Goal: Task Accomplishment & Management: Manage account settings

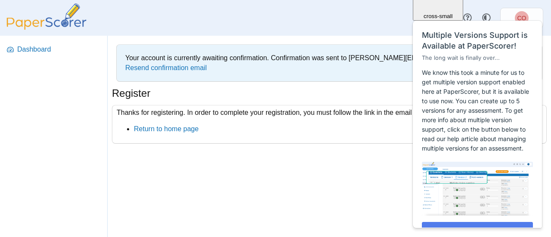
click at [259, 169] on div "Your account is currently awaiting confirmation. Confirmation was sent to conne…" at bounding box center [330, 137] width 444 height 202
click at [339, 200] on div "Your account is currently awaiting confirmation. Confirmation was sent to conne…" at bounding box center [330, 137] width 444 height 202
click at [372, 176] on div "Your account is currently awaiting confirmation. Confirmation was sent to conne…" at bounding box center [330, 137] width 444 height 202
click at [458, 93] on p "We know this took a minute for us to get multiple version support enabled here …" at bounding box center [477, 110] width 111 height 85
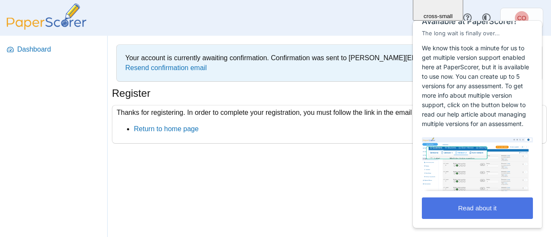
click at [482, 209] on button "Read about it" at bounding box center [477, 209] width 111 height 22
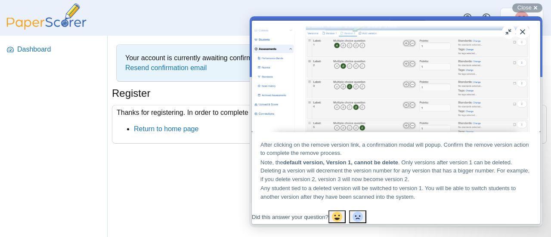
scroll to position [1010, 0]
click at [526, 33] on button "Close" at bounding box center [523, 32] width 14 height 14
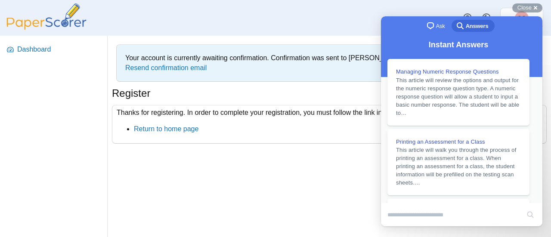
scroll to position [940, 0]
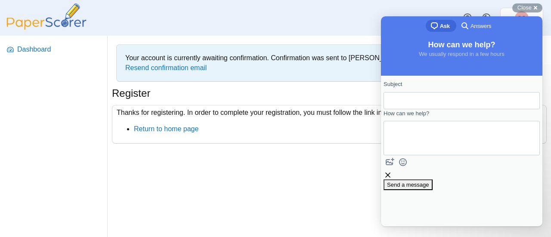
click at [336, 137] on div "Thanks for registering. In order to complete your registration, you must follow…" at bounding box center [329, 124] width 435 height 39
click at [529, 8] on span "Close" at bounding box center [525, 7] width 14 height 6
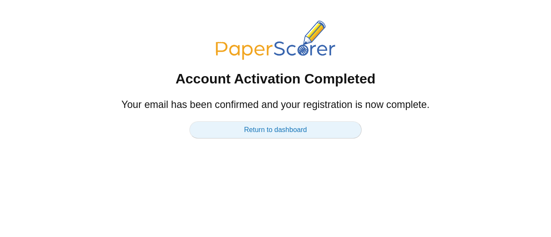
click at [273, 131] on link "Return to dashboard" at bounding box center [276, 129] width 172 height 17
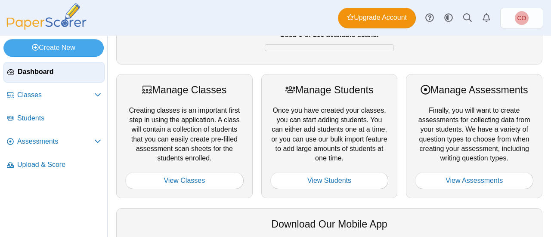
scroll to position [79, 0]
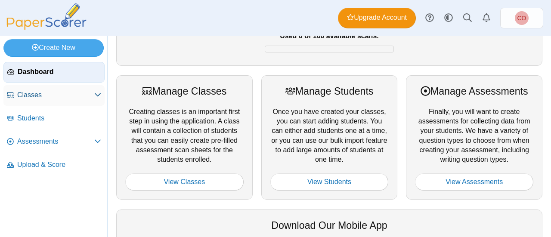
click at [87, 96] on span "Classes" at bounding box center [55, 94] width 77 height 9
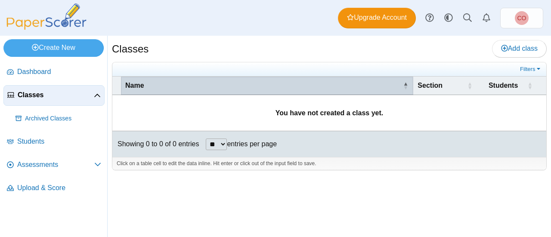
click at [290, 83] on div "Name" at bounding box center [262, 85] width 275 height 9
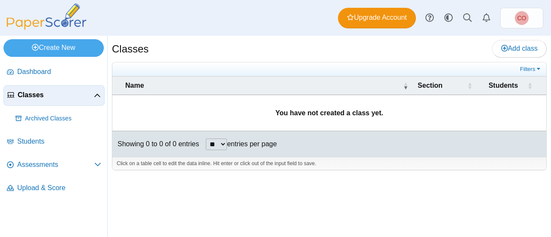
click at [59, 95] on span "Classes" at bounding box center [56, 94] width 76 height 9
click at [35, 139] on span "Students" at bounding box center [59, 141] width 84 height 9
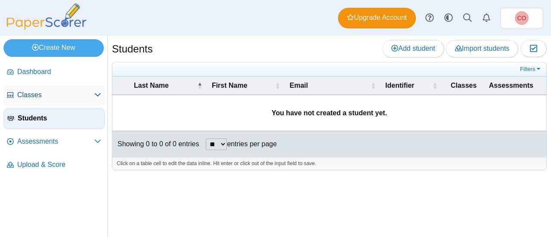
click at [60, 94] on span "Classes" at bounding box center [55, 94] width 77 height 9
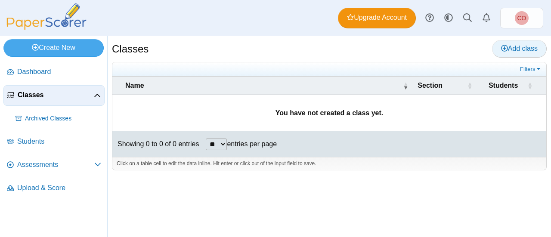
click at [516, 49] on span "Add class" at bounding box center [519, 48] width 37 height 7
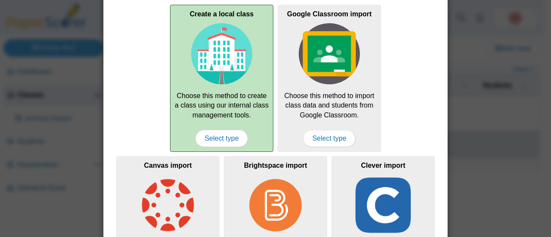
scroll to position [31, 0]
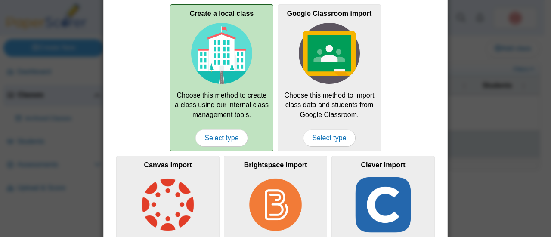
click at [239, 98] on div "Create a local class Choose this method to create a class using our internal cl…" at bounding box center [221, 77] width 103 height 147
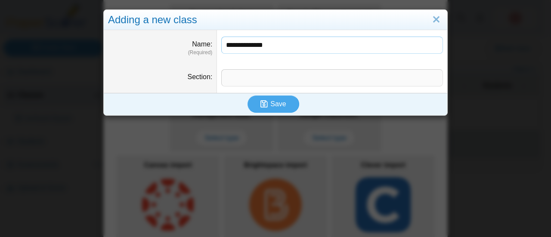
type input "**********"
click at [240, 79] on input "Section" at bounding box center [332, 77] width 222 height 17
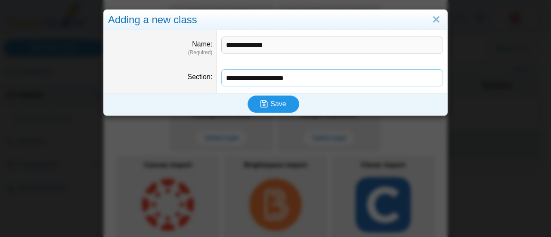
type input "**********"
click at [276, 106] on span "Save" at bounding box center [279, 103] width 16 height 7
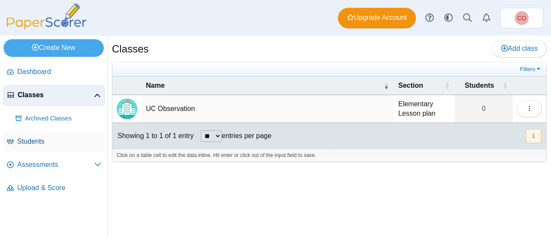
click at [45, 140] on span "Students" at bounding box center [59, 141] width 84 height 9
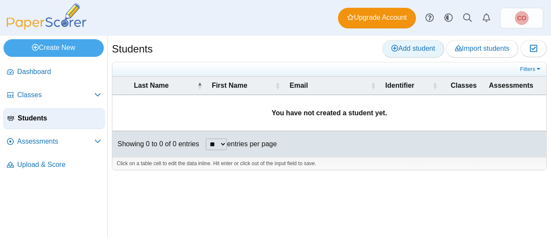
click at [423, 45] on span "Add student" at bounding box center [414, 48] width 44 height 7
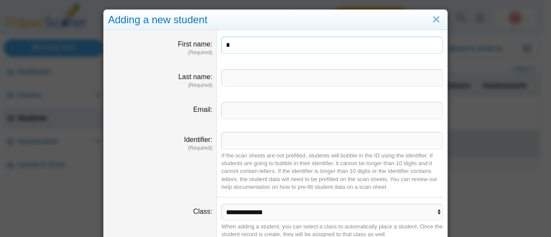
type input "*"
click at [266, 75] on input "Last name" at bounding box center [332, 77] width 222 height 17
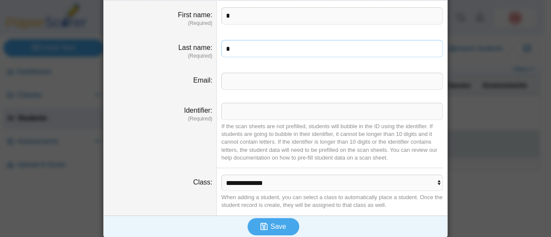
scroll to position [34, 0]
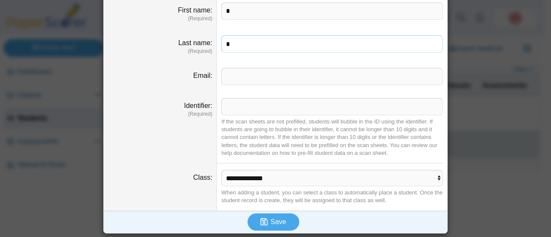
type input "*"
click at [313, 176] on select "**********" at bounding box center [332, 178] width 222 height 16
select select "**********"
click at [221, 170] on select "**********" at bounding box center [332, 178] width 222 height 16
click at [275, 219] on span "Save" at bounding box center [279, 221] width 16 height 7
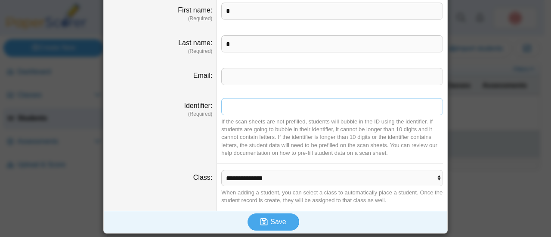
click at [307, 108] on input "Identifier" at bounding box center [332, 106] width 222 height 17
click at [251, 131] on div "If the scan sheets are not prefilled, students will bubble in the ID using the …" at bounding box center [332, 137] width 222 height 39
click at [293, 106] on input "Identifier" at bounding box center [332, 106] width 222 height 17
click at [258, 106] on input "Identifier" at bounding box center [332, 106] width 222 height 17
click at [245, 135] on div "If the scan sheets are not prefilled, students will bubble in the ID using the …" at bounding box center [332, 137] width 222 height 39
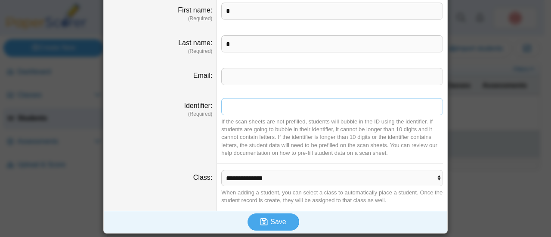
click at [259, 106] on input "Identifier" at bounding box center [332, 106] width 222 height 17
type input "*"
click at [271, 221] on span "Save" at bounding box center [279, 221] width 16 height 7
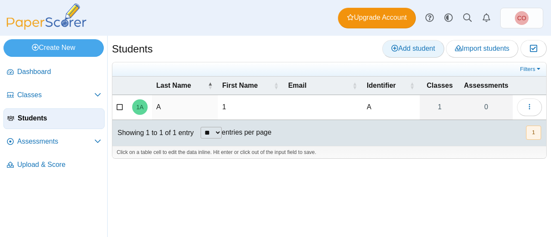
click at [421, 47] on span "Add student" at bounding box center [414, 48] width 44 height 7
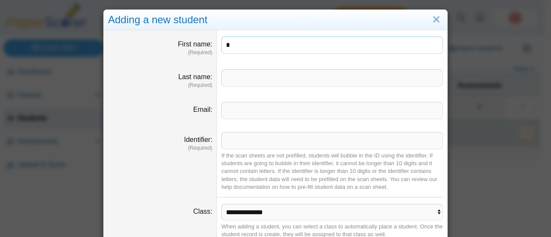
type input "*"
click at [294, 79] on input "Last name" at bounding box center [332, 77] width 222 height 17
type input "*"
click at [234, 139] on input "Identifier" at bounding box center [332, 140] width 222 height 17
type input "*"
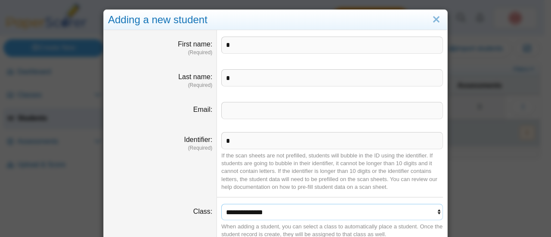
click at [249, 208] on select "**********" at bounding box center [332, 212] width 222 height 16
select select "**********"
click at [221, 204] on select "**********" at bounding box center [332, 212] width 222 height 16
click at [460, 176] on div "**********" at bounding box center [275, 118] width 551 height 237
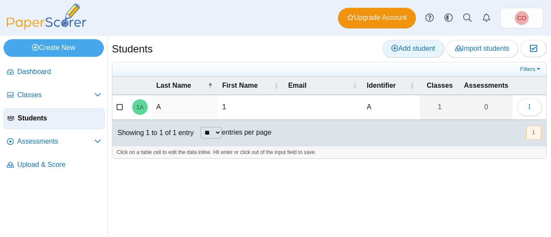
click at [415, 50] on span "Add student" at bounding box center [414, 48] width 44 height 7
select select "**********"
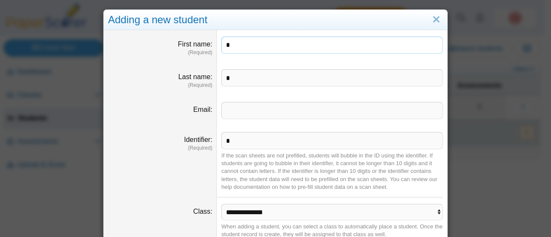
scroll to position [34, 0]
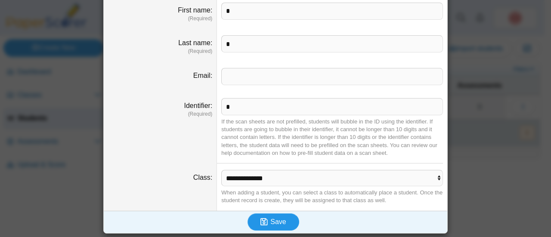
click at [274, 223] on span "Save" at bounding box center [279, 221] width 16 height 7
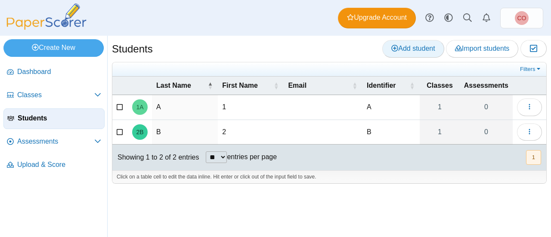
click at [416, 52] on span "Add student" at bounding box center [414, 48] width 44 height 7
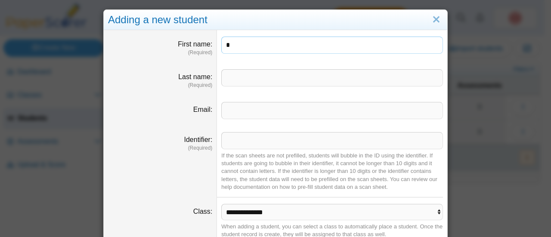
type input "*"
click at [266, 78] on input "Last name" at bounding box center [332, 77] width 222 height 17
type input "*"
click at [249, 144] on input "Identifier" at bounding box center [332, 140] width 222 height 17
type input "*"
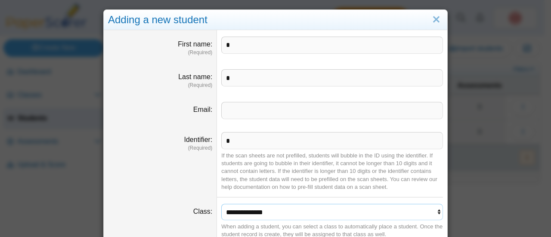
click at [248, 213] on select "**********" at bounding box center [332, 212] width 222 height 16
select select "**********"
click at [221, 204] on select "**********" at bounding box center [332, 212] width 222 height 16
click at [239, 49] on input "*" at bounding box center [332, 45] width 222 height 17
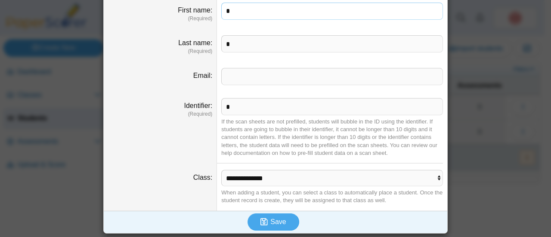
scroll to position [34, 0]
type input "*"
click at [271, 223] on span "Save" at bounding box center [279, 221] width 16 height 7
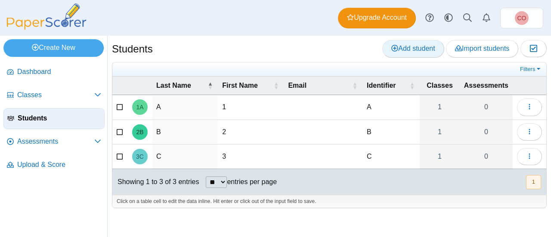
click at [431, 50] on span "Add student" at bounding box center [414, 48] width 44 height 7
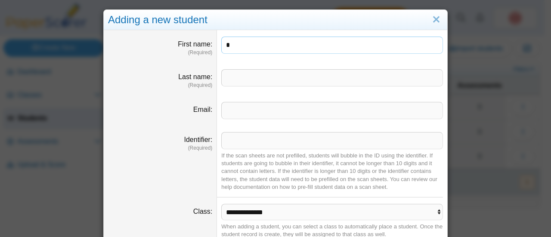
type input "*"
click at [270, 75] on input "Last name" at bounding box center [332, 77] width 222 height 17
type input "*"
click at [264, 134] on input "Identifier" at bounding box center [332, 140] width 222 height 17
type input "*"
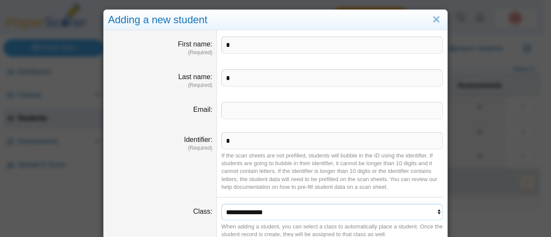
click at [258, 211] on select "**********" at bounding box center [332, 212] width 222 height 16
select select "**********"
click at [221, 204] on select "**********" at bounding box center [332, 212] width 222 height 16
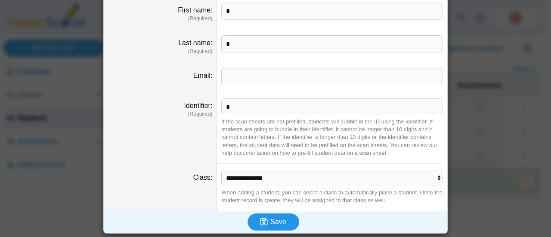
click at [269, 230] on button "Save" at bounding box center [274, 222] width 52 height 17
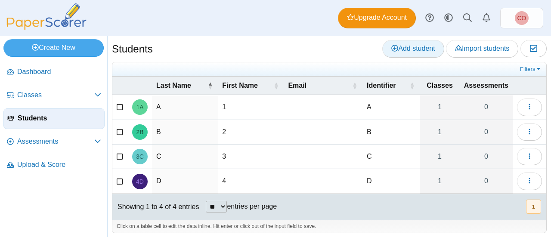
click at [412, 49] on span "Add student" at bounding box center [414, 48] width 44 height 7
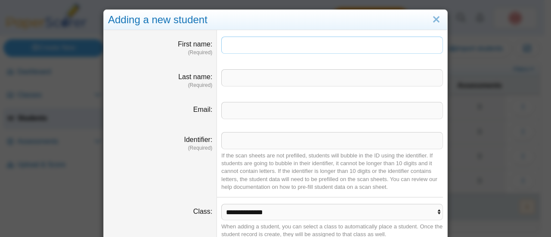
type input "*"
click at [241, 75] on input "Last name" at bounding box center [332, 77] width 222 height 17
type input "*"
click at [249, 143] on input "Identifier" at bounding box center [332, 140] width 222 height 17
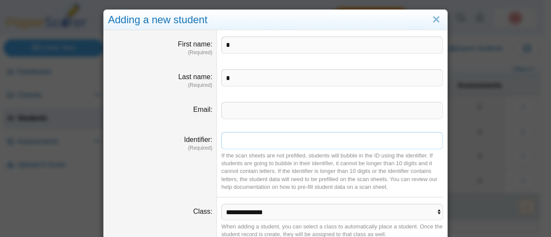
type input "*"
click at [271, 216] on select "**********" at bounding box center [332, 212] width 222 height 16
click at [252, 210] on select "**********" at bounding box center [332, 212] width 222 height 16
click at [266, 213] on select "**********" at bounding box center [332, 212] width 222 height 16
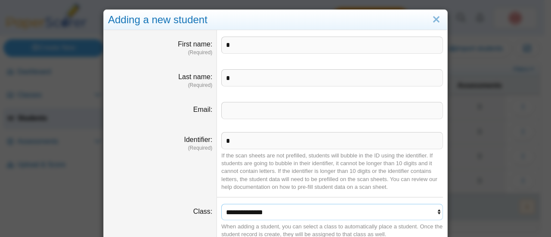
select select "**********"
click at [221, 204] on select "**********" at bounding box center [332, 212] width 222 height 16
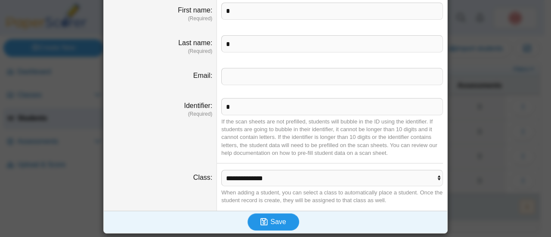
click at [277, 222] on span "Save" at bounding box center [279, 221] width 16 height 7
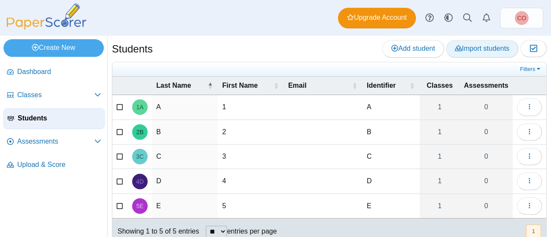
click at [472, 50] on span "Import students" at bounding box center [482, 48] width 54 height 7
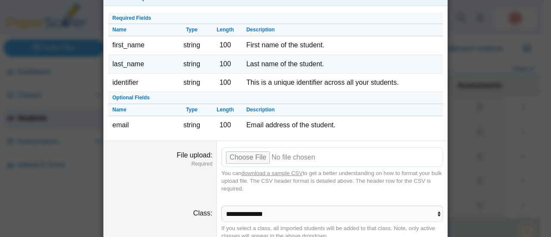
scroll to position [25, 0]
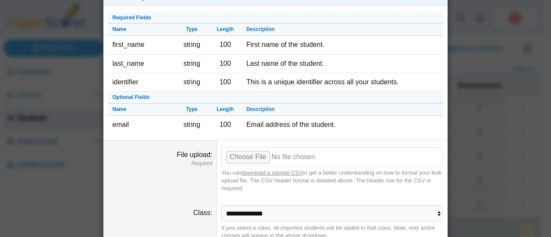
click at [241, 155] on input "File upload" at bounding box center [332, 156] width 222 height 19
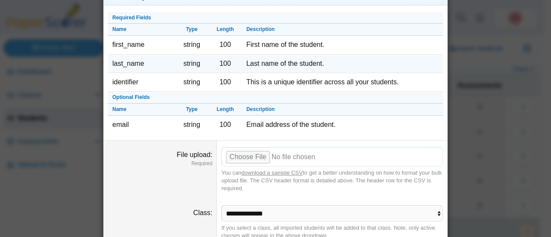
scroll to position [0, 0]
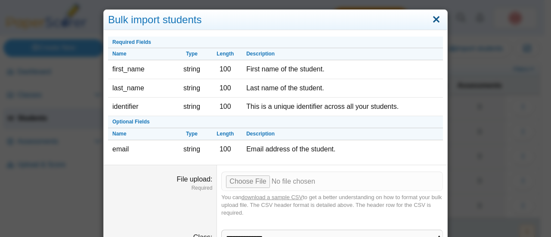
click at [433, 19] on link "Close" at bounding box center [436, 19] width 13 height 15
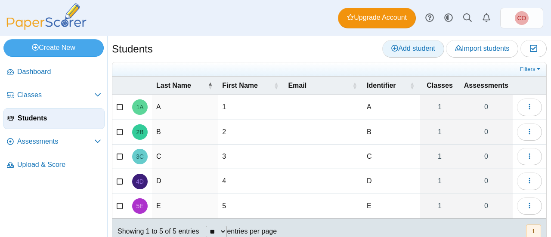
click at [407, 47] on span "Add student" at bounding box center [414, 48] width 44 height 7
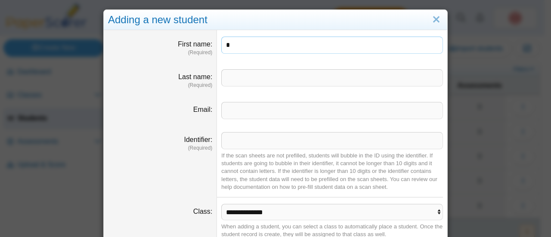
type input "*"
click at [242, 79] on input "Last name" at bounding box center [332, 77] width 222 height 17
type input "*"
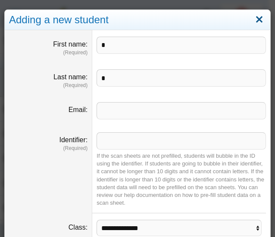
click at [252, 19] on link "Close" at bounding box center [258, 19] width 13 height 15
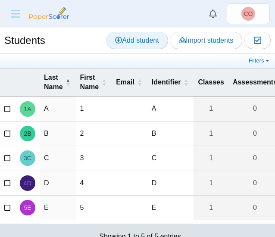
click at [149, 44] on span "Add student" at bounding box center [137, 40] width 44 height 7
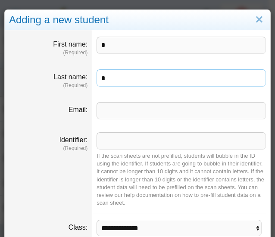
click at [118, 78] on input "*" at bounding box center [180, 77] width 169 height 17
type input "*"
click at [124, 144] on input "Identifier" at bounding box center [180, 140] width 169 height 17
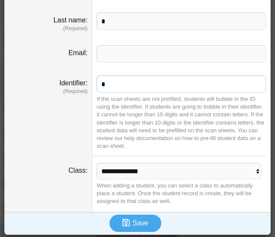
scroll to position [58, 0]
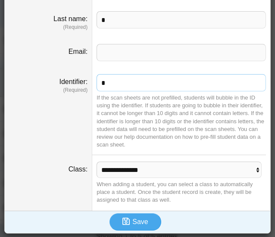
type input "*"
click at [143, 176] on select "**********" at bounding box center [178, 170] width 165 height 16
select select "**********"
click at [96, 162] on select "**********" at bounding box center [178, 170] width 165 height 16
click at [133, 218] on span "Save" at bounding box center [140, 221] width 16 height 7
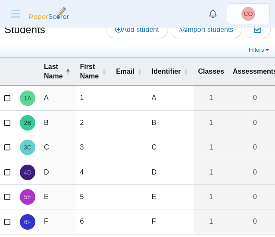
scroll to position [11, 0]
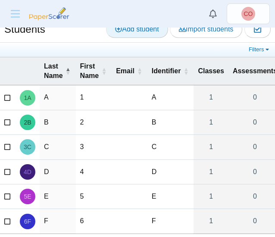
click at [137, 31] on span "Add student" at bounding box center [137, 28] width 44 height 7
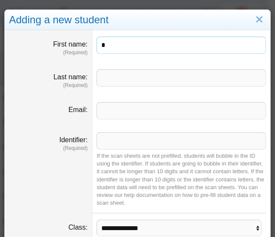
type input "*"
click at [142, 76] on input "Last name" at bounding box center [180, 77] width 169 height 17
type input "*"
click at [135, 145] on input "Identifier" at bounding box center [180, 140] width 169 height 17
type input "*"
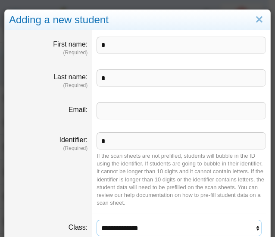
click at [144, 226] on select "**********" at bounding box center [178, 228] width 165 height 16
select select "**********"
click at [96, 220] on select "**********" at bounding box center [178, 228] width 165 height 16
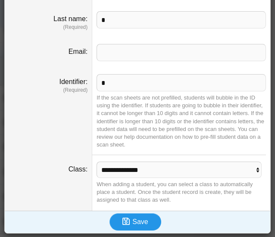
click at [136, 220] on span "Save" at bounding box center [140, 221] width 16 height 7
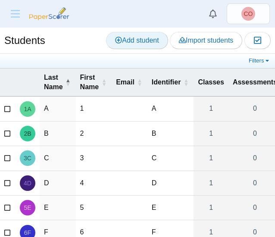
click at [140, 38] on span "Add student" at bounding box center [137, 40] width 44 height 7
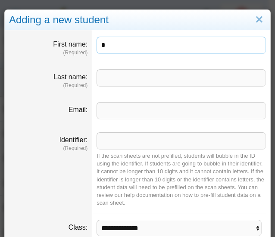
type input "*"
click at [146, 113] on input "Email" at bounding box center [180, 110] width 169 height 17
type input "*"
click at [134, 144] on input "Identifier" at bounding box center [180, 140] width 169 height 17
type input "*"
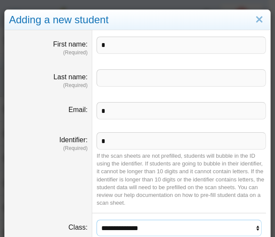
click at [156, 227] on select "**********" at bounding box center [178, 228] width 165 height 16
select select "**********"
click at [96, 220] on select "**********" at bounding box center [178, 228] width 165 height 16
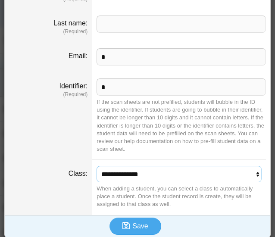
scroll to position [58, 0]
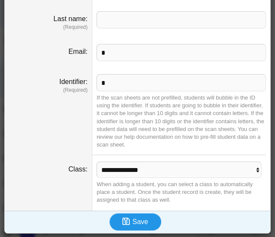
click at [134, 225] on span "Save" at bounding box center [140, 221] width 16 height 7
click at [167, 26] on input "Last name" at bounding box center [180, 19] width 169 height 17
click at [121, 57] on input "*" at bounding box center [180, 52] width 169 height 17
click at [137, 17] on input "Last name" at bounding box center [180, 19] width 169 height 17
type input "*"
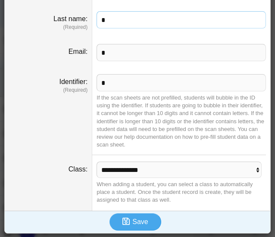
type input "*"
click at [121, 54] on input "*" at bounding box center [180, 52] width 169 height 17
click at [134, 214] on button "Save" at bounding box center [135, 221] width 52 height 17
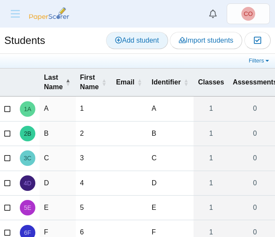
click at [132, 41] on span "Add student" at bounding box center [137, 40] width 44 height 7
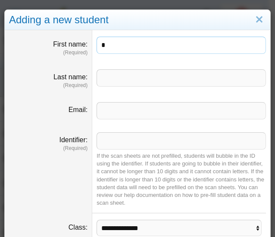
type input "*"
click at [128, 79] on input "Last name" at bounding box center [180, 77] width 169 height 17
type input "*"
click at [116, 137] on input "Identifier" at bounding box center [180, 140] width 169 height 17
type input "*"
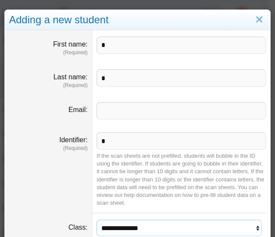
click at [134, 230] on select "**********" at bounding box center [178, 228] width 165 height 16
select select "**********"
click at [96, 220] on select "**********" at bounding box center [178, 228] width 165 height 16
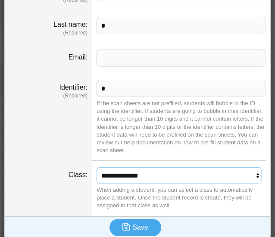
scroll to position [58, 0]
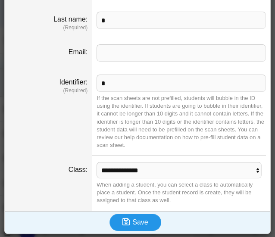
click at [146, 218] on button "Save" at bounding box center [135, 222] width 52 height 17
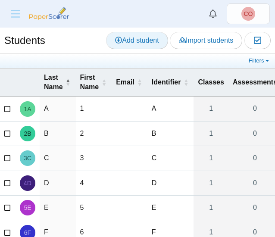
click at [134, 42] on span "Add student" at bounding box center [137, 40] width 44 height 7
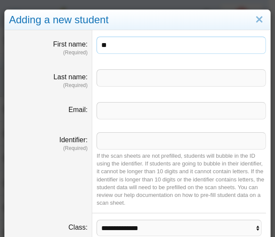
type input "**"
click at [134, 81] on input "Last name" at bounding box center [180, 77] width 169 height 17
type input "*"
click at [115, 142] on input "Identifier" at bounding box center [180, 140] width 169 height 17
type input "*"
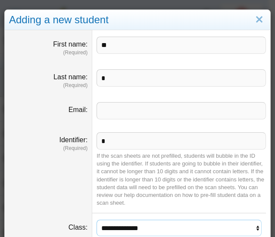
click at [145, 227] on select "**********" at bounding box center [178, 228] width 165 height 16
select select "**********"
click at [96, 220] on select "**********" at bounding box center [178, 228] width 165 height 16
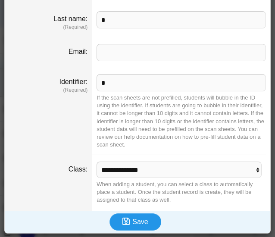
click at [138, 228] on button "Save" at bounding box center [135, 221] width 52 height 17
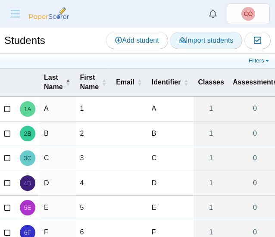
click at [205, 41] on span "Import students" at bounding box center [206, 40] width 54 height 7
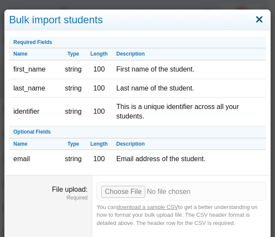
click at [252, 21] on link "Close" at bounding box center [258, 19] width 13 height 15
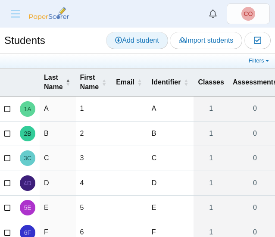
click at [132, 45] on link "Add student" at bounding box center [137, 40] width 62 height 17
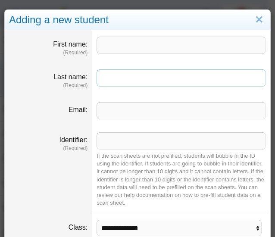
click at [154, 77] on input "Last name" at bounding box center [180, 77] width 169 height 17
click at [166, 47] on input "First name" at bounding box center [180, 45] width 169 height 17
type input "**"
click at [116, 79] on input "Last name" at bounding box center [180, 77] width 169 height 17
type input "*"
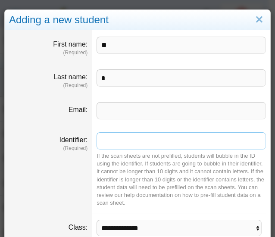
click at [125, 141] on input "Identifier" at bounding box center [180, 140] width 169 height 17
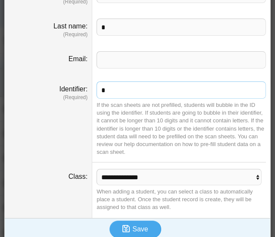
scroll to position [58, 0]
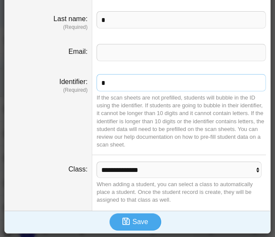
type input "*"
click at [147, 174] on select "**********" at bounding box center [178, 170] width 165 height 16
select select "**********"
click at [96, 162] on select "**********" at bounding box center [178, 170] width 165 height 16
click at [134, 219] on span "Save" at bounding box center [140, 221] width 16 height 7
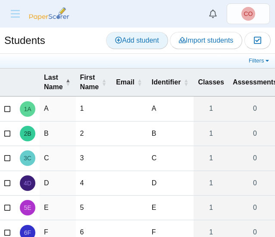
click at [141, 44] on span "Add student" at bounding box center [137, 40] width 44 height 7
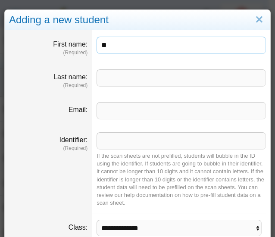
type input "**"
click at [125, 81] on input "Last name" at bounding box center [180, 77] width 169 height 17
type input "*"
click at [119, 139] on input "Identifier" at bounding box center [180, 140] width 169 height 17
type input "*"
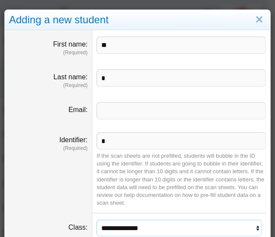
click at [159, 230] on select "**********" at bounding box center [178, 228] width 165 height 16
select select "**********"
click at [96, 220] on select "**********" at bounding box center [178, 228] width 165 height 16
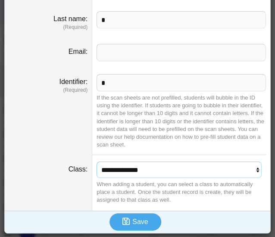
scroll to position [58, 0]
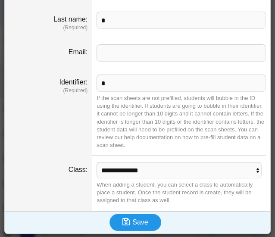
click at [139, 221] on span "Save" at bounding box center [140, 221] width 16 height 7
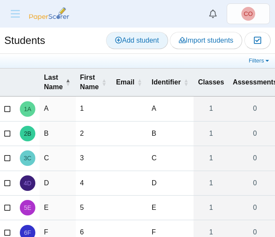
click at [141, 40] on span "Add student" at bounding box center [137, 40] width 44 height 7
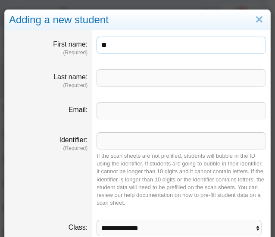
type input "**"
click at [128, 81] on input "Last name" at bounding box center [180, 77] width 169 height 17
type input "*"
click at [126, 144] on input "Identifier" at bounding box center [180, 140] width 169 height 17
type input "*"
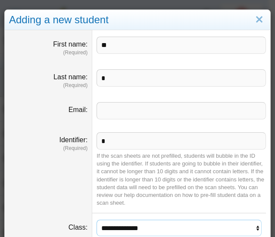
click at [127, 229] on select "**********" at bounding box center [178, 228] width 165 height 16
select select "**********"
click at [96, 220] on select "**********" at bounding box center [178, 228] width 165 height 16
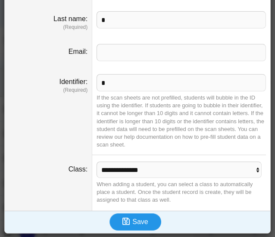
click at [141, 227] on button "Save" at bounding box center [135, 221] width 52 height 17
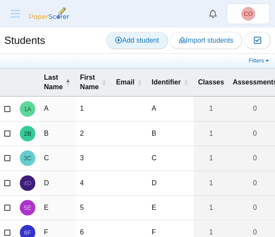
click at [129, 45] on link "Add student" at bounding box center [137, 40] width 62 height 17
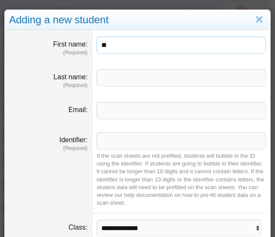
type input "**"
click at [136, 79] on input "Last name" at bounding box center [180, 77] width 169 height 17
type input "*"
click at [124, 138] on input "Identifier" at bounding box center [180, 140] width 169 height 17
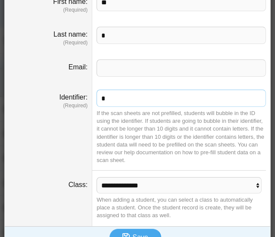
scroll to position [58, 0]
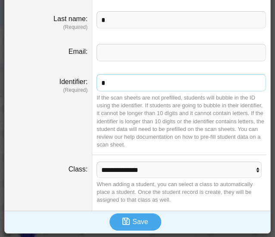
type input "*"
click at [140, 174] on select "**********" at bounding box center [178, 170] width 165 height 16
select select "**********"
click at [96, 162] on select "**********" at bounding box center [178, 170] width 165 height 16
click at [138, 222] on span "Save" at bounding box center [140, 221] width 16 height 7
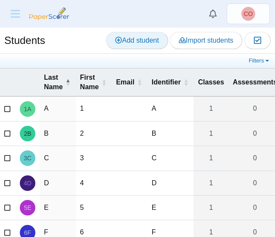
click at [147, 40] on span "Add student" at bounding box center [137, 40] width 44 height 7
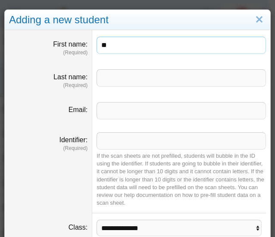
type input "**"
click at [171, 79] on input "Last name" at bounding box center [180, 77] width 169 height 17
type input "*"
click at [140, 143] on input "Identifier" at bounding box center [180, 140] width 169 height 17
type input "*"
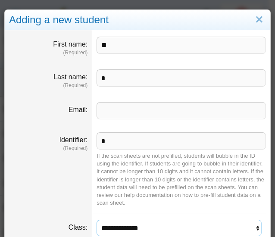
click at [165, 221] on select "**********" at bounding box center [178, 228] width 165 height 16
select select "**********"
click at [96, 220] on select "**********" at bounding box center [178, 228] width 165 height 16
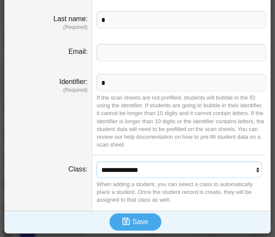
scroll to position [58, 0]
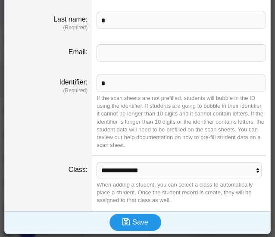
click at [139, 224] on span "Save" at bounding box center [140, 221] width 16 height 7
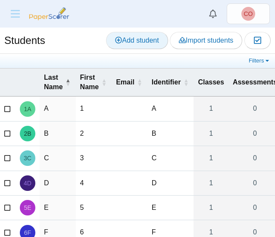
click at [134, 42] on span "Add student" at bounding box center [137, 40] width 44 height 7
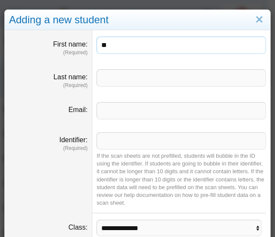
type input "**"
click at [169, 80] on input "Last name" at bounding box center [180, 77] width 169 height 17
type input "*"
click at [126, 143] on input "Identifier" at bounding box center [180, 140] width 169 height 17
type input "*"
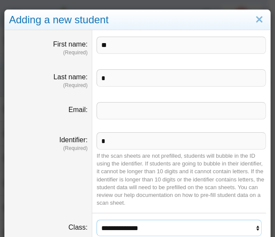
click at [158, 228] on select "**********" at bounding box center [178, 228] width 165 height 16
select select "**********"
click at [96, 220] on select "**********" at bounding box center [178, 228] width 165 height 16
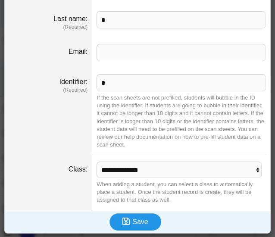
click at [142, 222] on span "Save" at bounding box center [140, 221] width 16 height 7
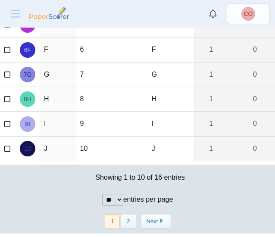
scroll to position [201, 0]
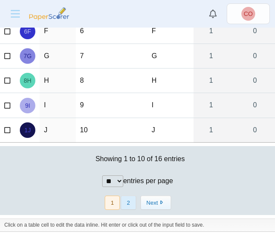
click at [121, 199] on button "2" at bounding box center [128, 203] width 15 height 14
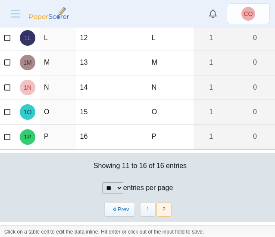
scroll to position [97, 0]
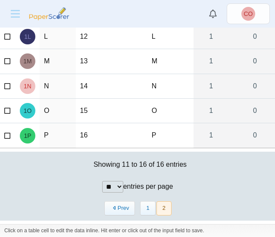
click at [114, 133] on td at bounding box center [130, 135] width 36 height 25
click at [29, 135] on span "1P" at bounding box center [27, 136] width 7 height 6
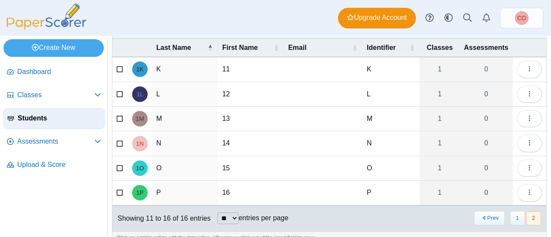
scroll to position [45, 0]
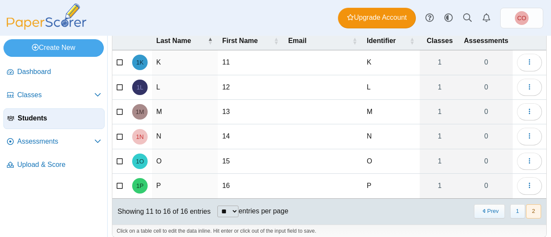
click at [240, 185] on td "16" at bounding box center [251, 186] width 66 height 25
click at [236, 153] on td "15" at bounding box center [251, 161] width 66 height 25
type input "**"
click at [240, 183] on td "16" at bounding box center [251, 186] width 66 height 25
type input "**"
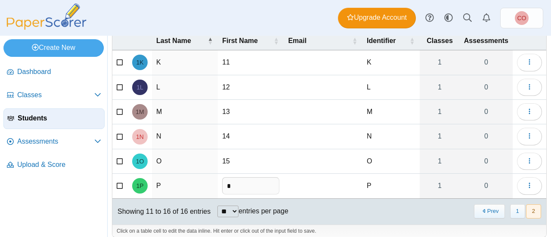
type input "*"
click at [240, 153] on td "15" at bounding box center [251, 161] width 66 height 25
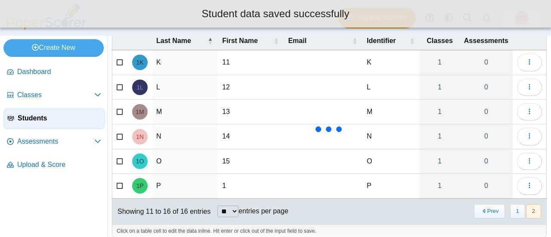
click at [236, 165] on td "15" at bounding box center [251, 161] width 66 height 25
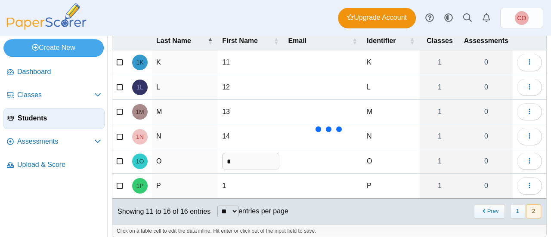
type input "*"
click at [235, 140] on td "14" at bounding box center [251, 136] width 66 height 25
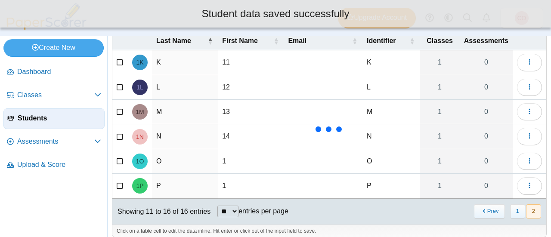
click at [230, 135] on td "14" at bounding box center [251, 136] width 66 height 25
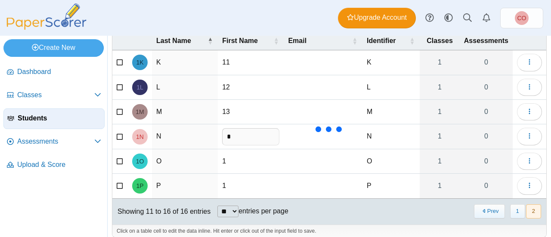
type input "*"
click at [224, 111] on td "13" at bounding box center [251, 112] width 66 height 25
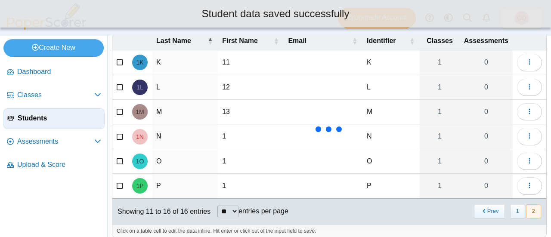
click at [233, 105] on td "13" at bounding box center [251, 112] width 66 height 25
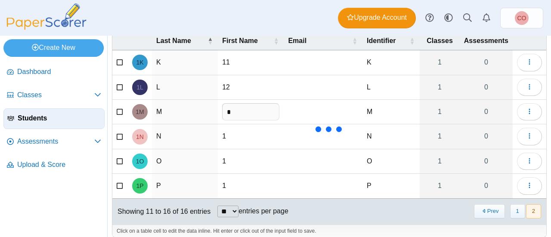
type input "*"
click at [230, 93] on td "12" at bounding box center [251, 87] width 66 height 25
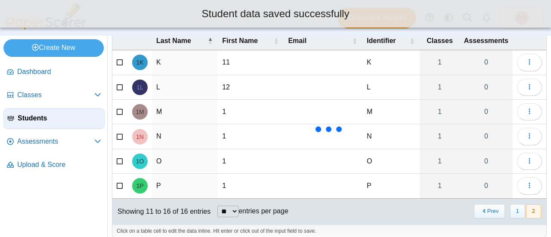
click at [229, 84] on td "12" at bounding box center [251, 87] width 66 height 25
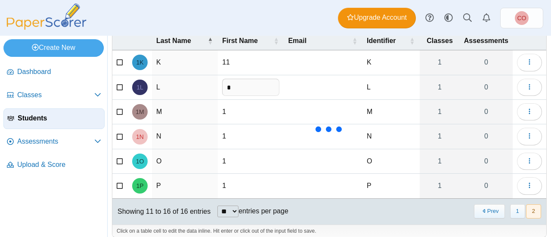
type input "*"
click at [227, 59] on td "11" at bounding box center [251, 62] width 66 height 25
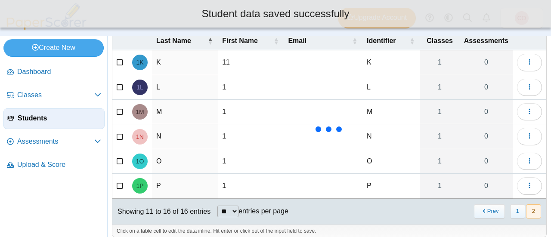
click at [226, 59] on td "11" at bounding box center [251, 62] width 66 height 25
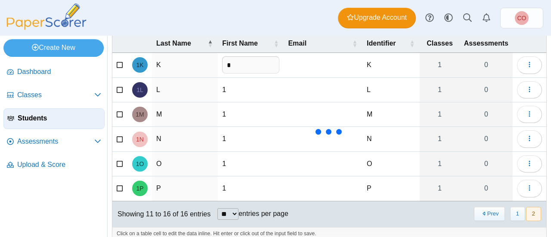
scroll to position [50, 0]
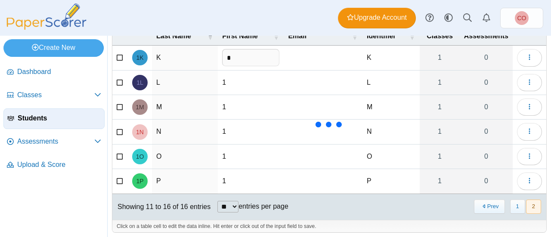
type input "*"
click at [274, 203] on button "1" at bounding box center [517, 207] width 15 height 14
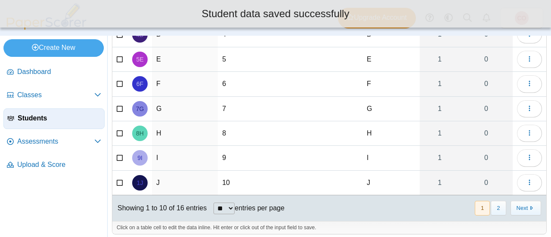
click at [233, 177] on td "10" at bounding box center [251, 183] width 66 height 25
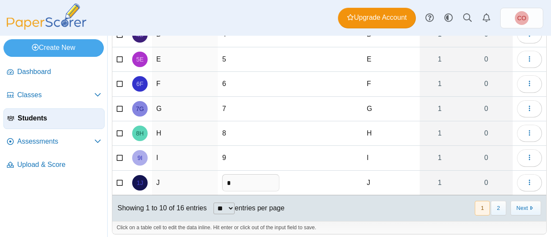
type input "*"
click at [236, 155] on td "9" at bounding box center [251, 158] width 66 height 25
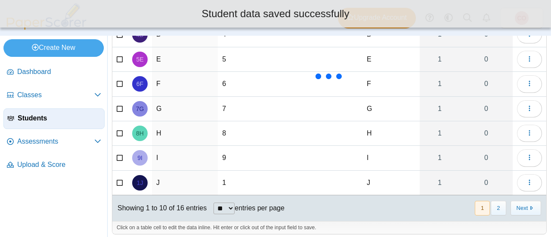
click at [227, 154] on td "9" at bounding box center [251, 158] width 66 height 25
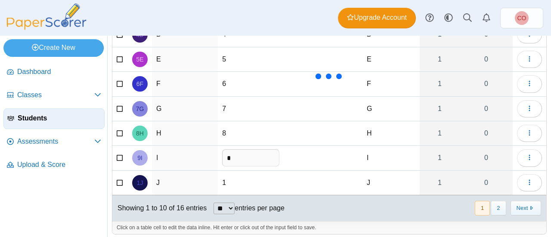
type input "*"
click at [227, 130] on td "8" at bounding box center [251, 133] width 66 height 25
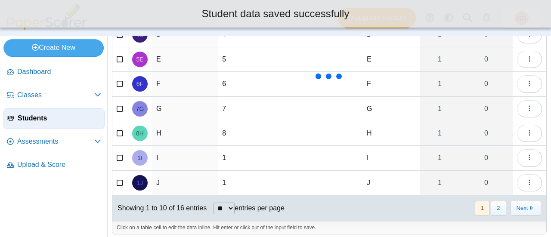
click at [224, 133] on td "8" at bounding box center [251, 133] width 66 height 25
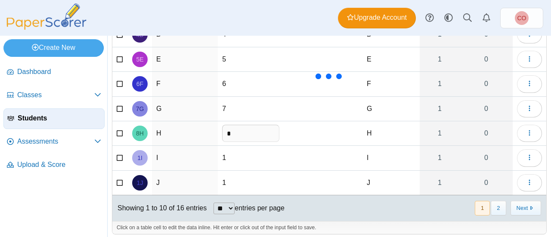
type input "*"
click at [228, 108] on td "7" at bounding box center [251, 109] width 66 height 25
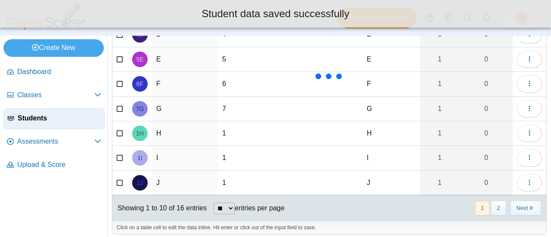
click at [221, 106] on td "7" at bounding box center [251, 109] width 66 height 25
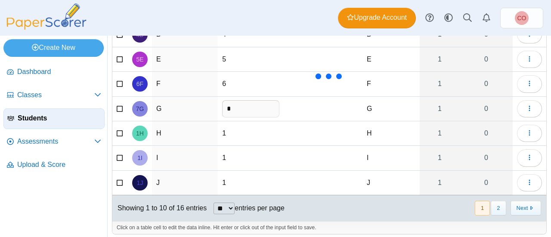
type input "*"
click at [225, 84] on td "6" at bounding box center [251, 84] width 66 height 25
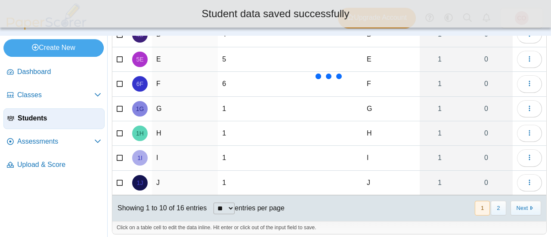
click at [225, 82] on td "6" at bounding box center [251, 84] width 66 height 25
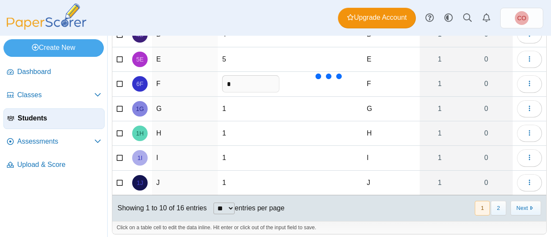
type input "*"
click at [228, 57] on td "5" at bounding box center [251, 59] width 66 height 25
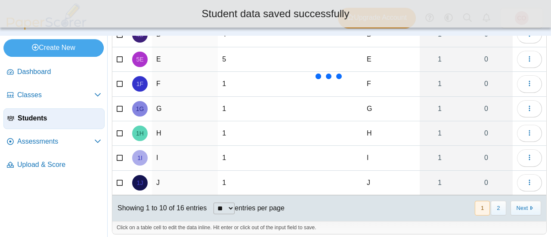
click at [220, 51] on td "5" at bounding box center [251, 59] width 66 height 25
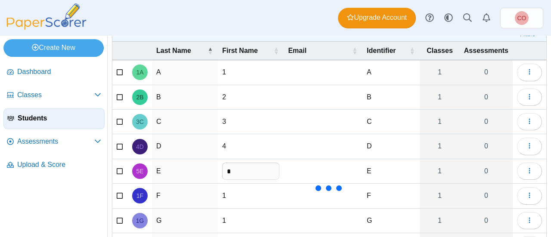
scroll to position [34, 0]
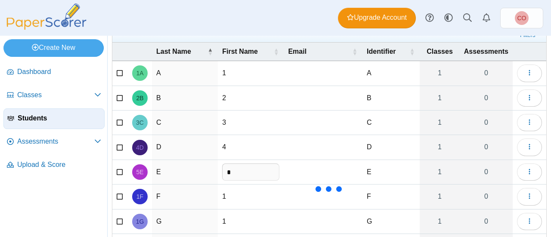
type input "*"
click at [226, 72] on td "1" at bounding box center [251, 73] width 66 height 25
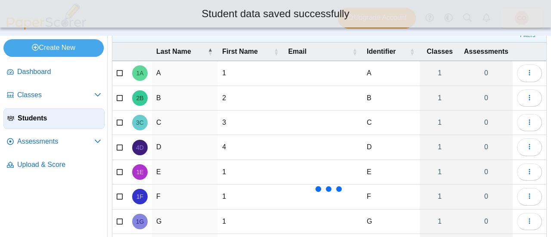
click at [224, 71] on td "1" at bounding box center [251, 73] width 66 height 25
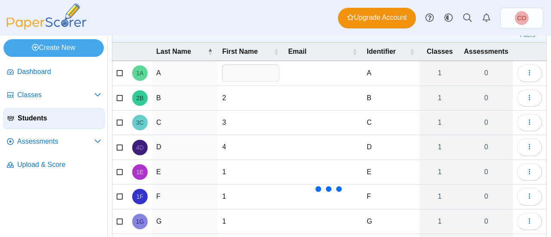
type input "*"
click at [228, 100] on td "2" at bounding box center [251, 98] width 66 height 25
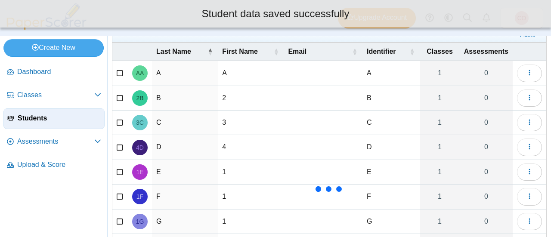
click at [226, 91] on td "2" at bounding box center [251, 98] width 66 height 25
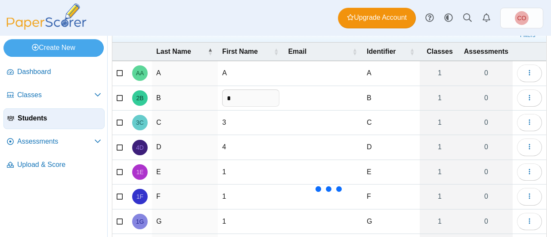
type input "*"
click at [221, 118] on td "3" at bounding box center [251, 123] width 66 height 25
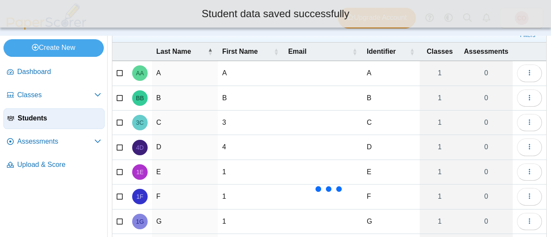
click at [225, 119] on td "3" at bounding box center [251, 123] width 66 height 25
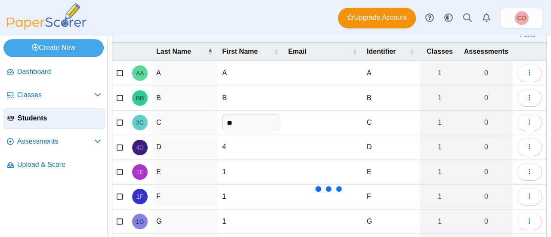
type input "*"
click at [223, 144] on td "4" at bounding box center [251, 147] width 66 height 25
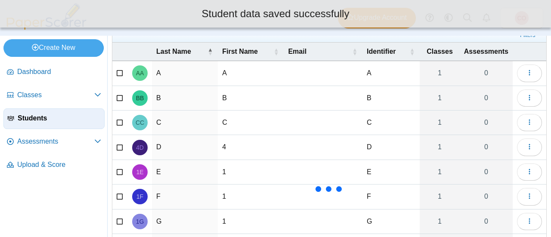
click at [227, 145] on td "4" at bounding box center [251, 147] width 66 height 25
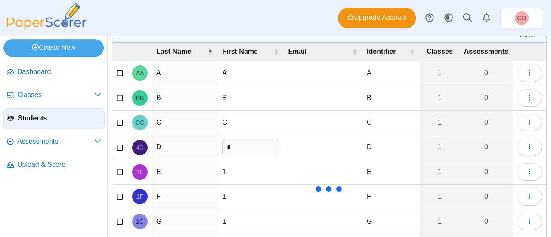
type input "*"
click at [224, 168] on td "1" at bounding box center [251, 172] width 66 height 25
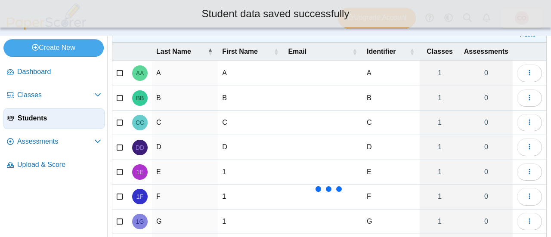
click at [223, 171] on td "1" at bounding box center [251, 172] width 66 height 25
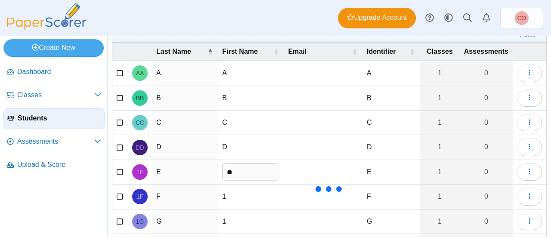
type input "*"
click at [221, 196] on td "1" at bounding box center [251, 197] width 66 height 25
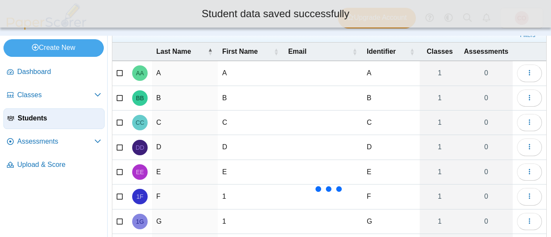
click at [227, 194] on td "1" at bounding box center [251, 197] width 66 height 25
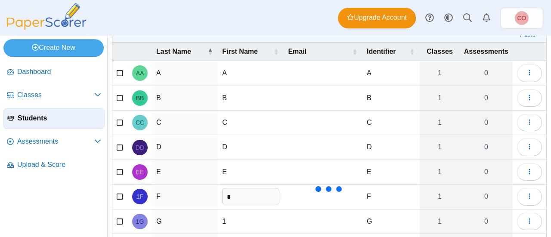
type input "*"
click at [227, 221] on td "1" at bounding box center [251, 222] width 66 height 25
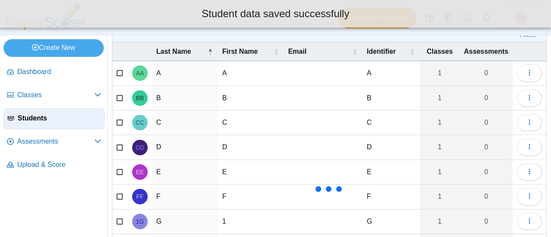
click at [225, 221] on td "1" at bounding box center [251, 222] width 66 height 25
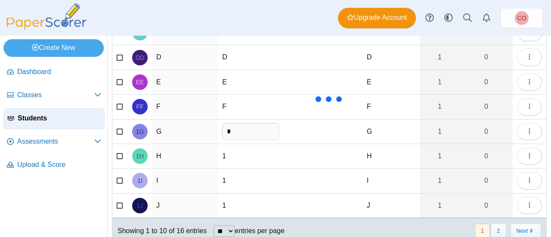
scroll to position [124, 0]
type input "*"
click at [224, 152] on td "1" at bounding box center [251, 156] width 66 height 25
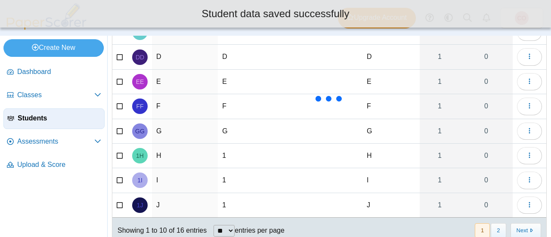
click at [224, 156] on td "1" at bounding box center [251, 156] width 66 height 25
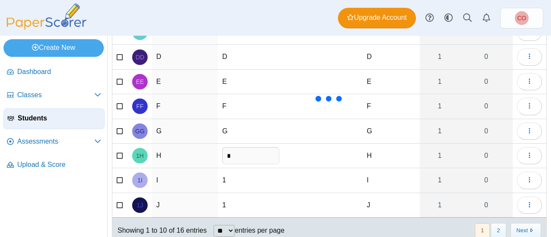
type input "*"
click at [230, 173] on td "1" at bounding box center [251, 180] width 66 height 25
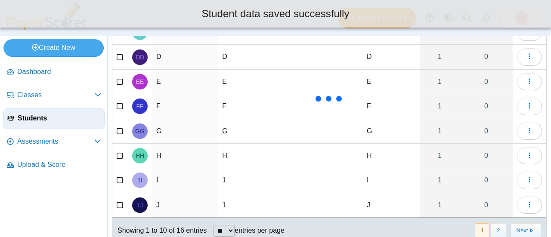
click at [229, 177] on td "1" at bounding box center [251, 180] width 66 height 25
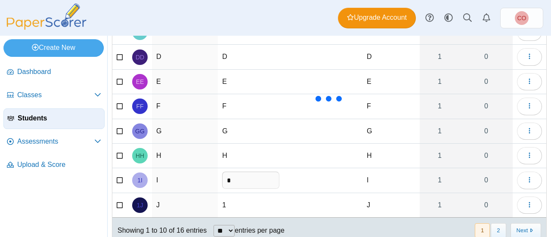
type input "*"
click at [227, 200] on td "1" at bounding box center [251, 205] width 66 height 25
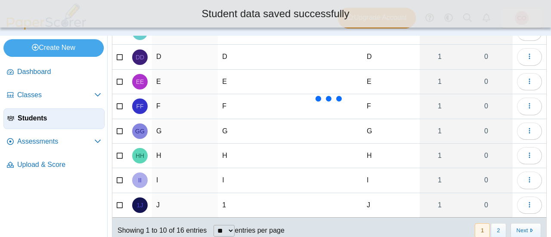
click at [227, 202] on td "1" at bounding box center [251, 205] width 66 height 25
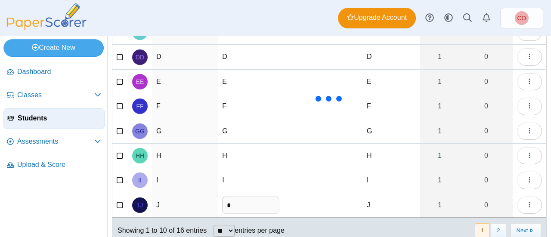
scroll to position [147, 0]
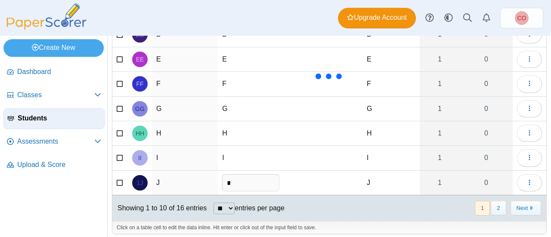
type input "*"
click at [274, 205] on button "2" at bounding box center [498, 208] width 15 height 14
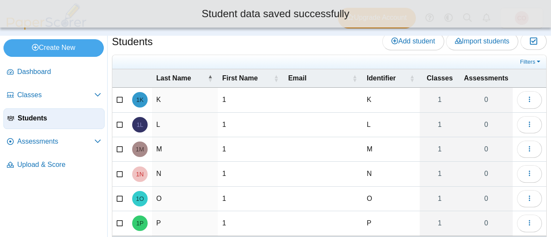
scroll to position [0, 0]
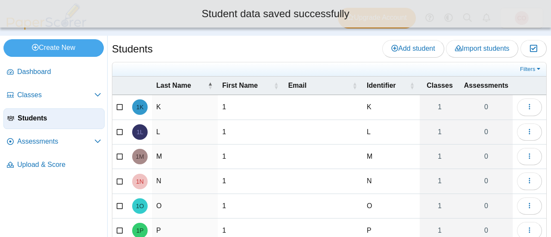
click at [222, 107] on td "1" at bounding box center [251, 107] width 66 height 25
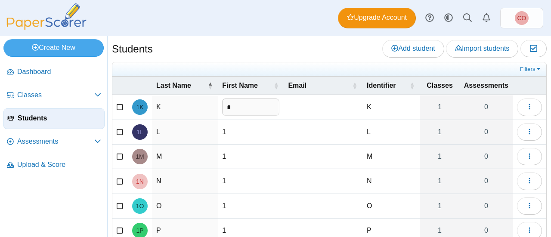
type input "*"
click at [226, 131] on td "1" at bounding box center [251, 132] width 66 height 25
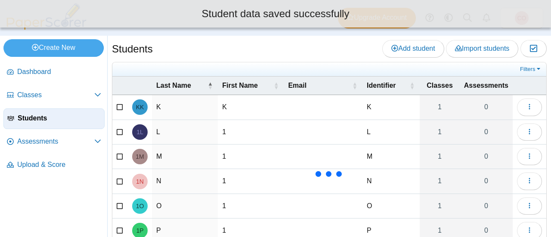
click at [224, 133] on td "1" at bounding box center [251, 132] width 66 height 25
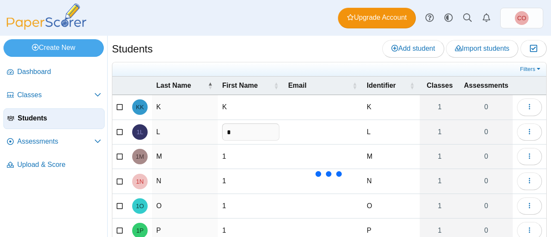
type input "*"
click at [227, 152] on td "1" at bounding box center [251, 157] width 66 height 25
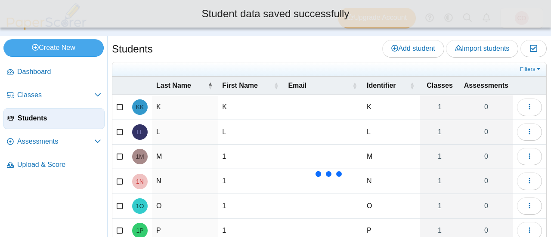
click at [223, 158] on td "1" at bounding box center [251, 157] width 66 height 25
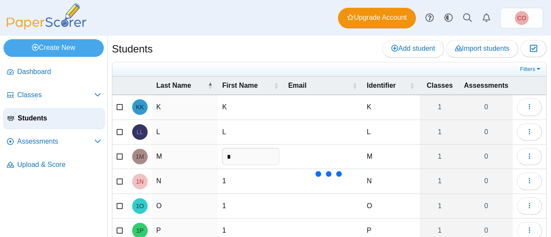
type input "*"
click at [227, 180] on td "1" at bounding box center [251, 181] width 66 height 25
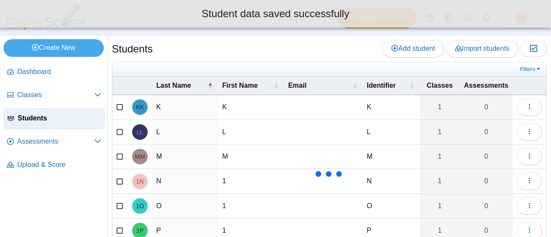
click at [221, 178] on td "1" at bounding box center [251, 181] width 66 height 25
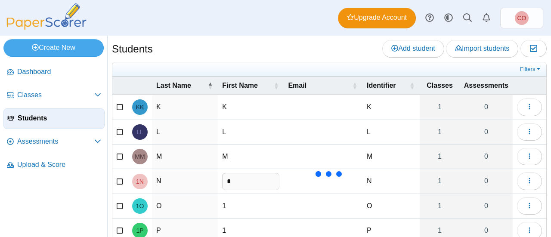
type input "*"
click at [222, 202] on td "1" at bounding box center [251, 206] width 66 height 25
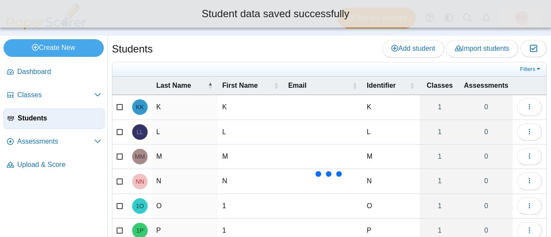
click at [223, 202] on td "1" at bounding box center [251, 206] width 66 height 25
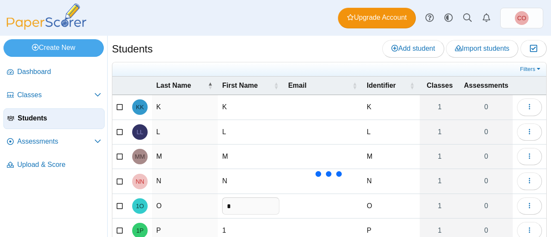
scroll to position [50, 0]
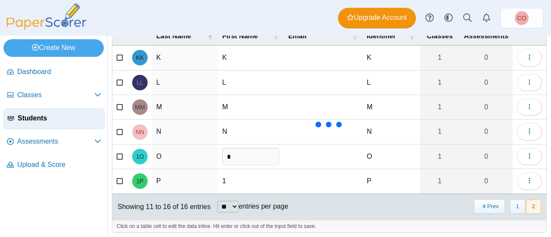
type input "*"
click at [227, 177] on td "1" at bounding box center [251, 181] width 66 height 25
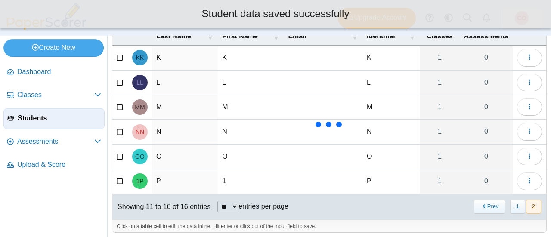
click at [223, 183] on td "1" at bounding box center [251, 181] width 66 height 25
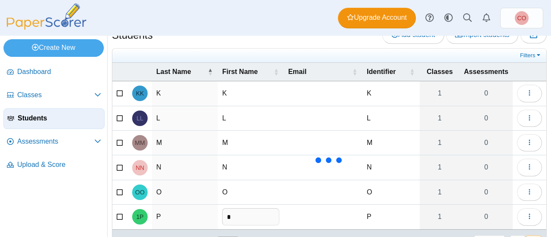
scroll to position [0, 0]
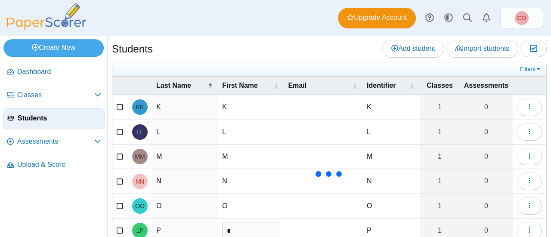
type input "*"
click at [274, 47] on span "Add student" at bounding box center [414, 48] width 44 height 7
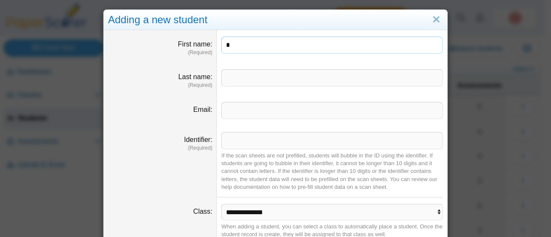
type input "*"
click at [269, 78] on input "Last name" at bounding box center [332, 77] width 222 height 17
type input "*"
click at [256, 145] on input "Identifier" at bounding box center [332, 140] width 222 height 17
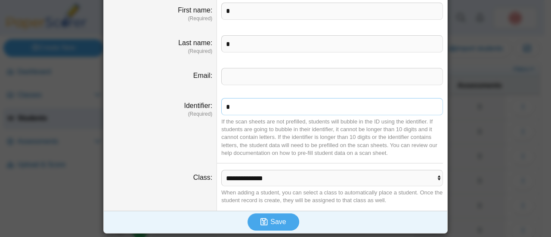
type input "*"
click at [269, 178] on select "**********" at bounding box center [332, 178] width 222 height 16
select select "**********"
click at [221, 170] on select "**********" at bounding box center [332, 178] width 222 height 16
click at [274, 221] on span "Save" at bounding box center [279, 221] width 16 height 7
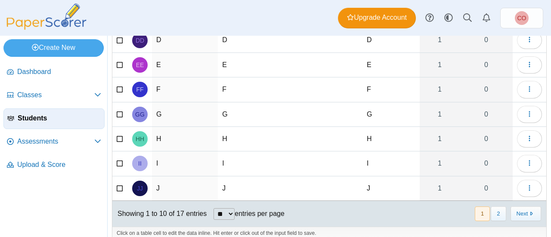
scroll to position [147, 0]
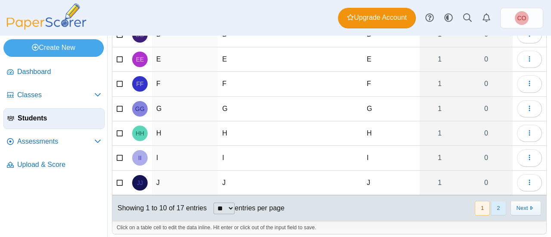
click at [491, 205] on button "2" at bounding box center [498, 208] width 15 height 14
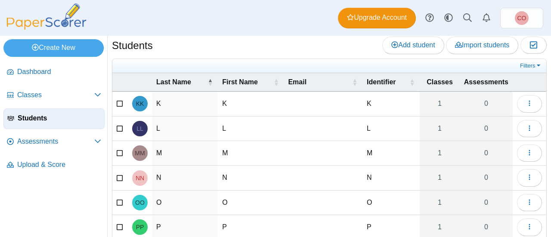
scroll to position [0, 0]
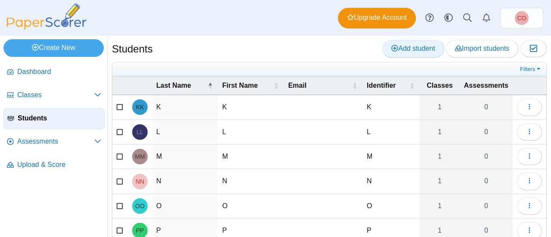
click at [410, 48] on span "Add student" at bounding box center [414, 48] width 44 height 7
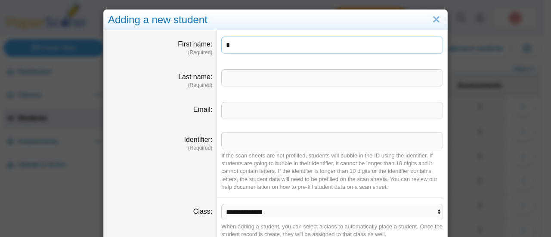
type input "*"
click at [255, 82] on input "Last name" at bounding box center [332, 77] width 222 height 17
type input "*"
click at [236, 141] on input "Identifier" at bounding box center [332, 140] width 222 height 17
type input "*"
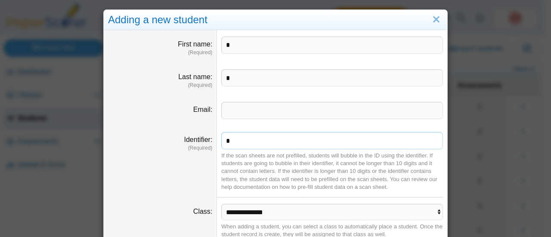
type input "*"
click at [261, 210] on select "**********" at bounding box center [332, 212] width 222 height 16
select select "**********"
click at [221, 204] on select "**********" at bounding box center [332, 212] width 222 height 16
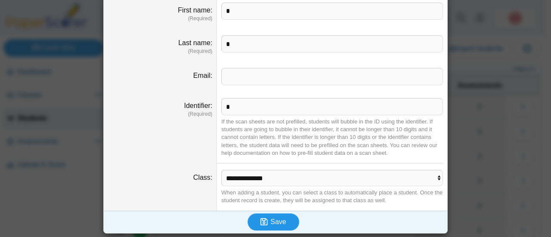
click at [275, 228] on button "Save" at bounding box center [274, 222] width 52 height 17
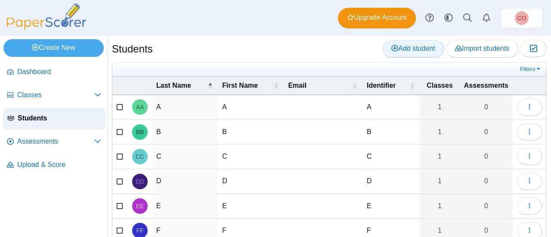
click at [411, 51] on span "Add student" at bounding box center [414, 48] width 44 height 7
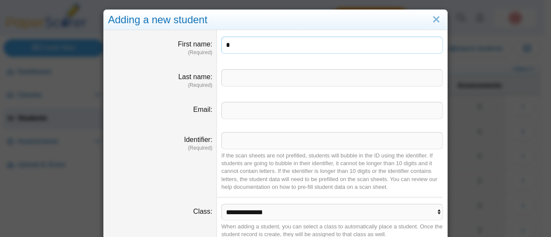
type input "*"
click at [268, 80] on input "Last name" at bounding box center [332, 77] width 222 height 17
type input "*"
click at [245, 144] on input "Identifier" at bounding box center [332, 140] width 222 height 17
type input "*"
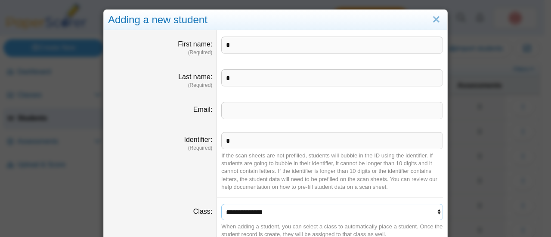
click at [258, 214] on select "**********" at bounding box center [332, 212] width 222 height 16
select select "**********"
click at [221, 204] on select "**********" at bounding box center [332, 212] width 222 height 16
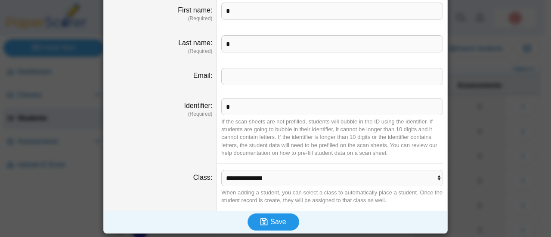
click at [276, 223] on span "Save" at bounding box center [279, 221] width 16 height 7
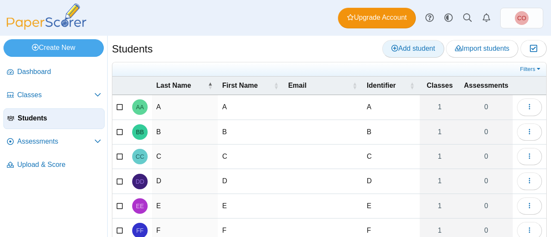
click at [405, 53] on link "Add student" at bounding box center [414, 48] width 62 height 17
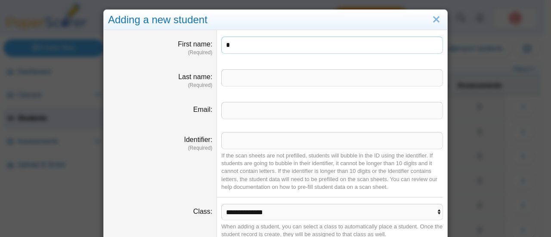
type input "*"
click at [270, 75] on input "Last name" at bounding box center [332, 77] width 222 height 17
type input "*"
click at [253, 138] on input "Identifier" at bounding box center [332, 140] width 222 height 17
type input "*"
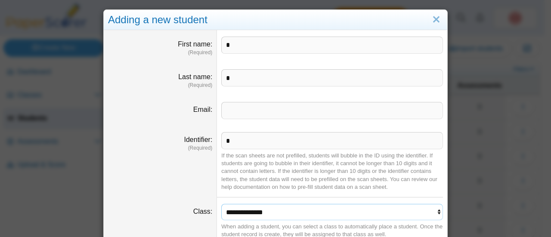
click at [259, 217] on select "**********" at bounding box center [332, 212] width 222 height 16
select select "**********"
click at [221, 204] on select "**********" at bounding box center [332, 212] width 222 height 16
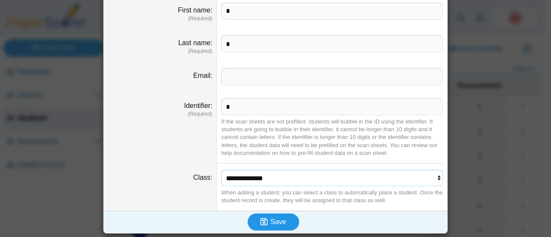
click at [271, 229] on button "Save" at bounding box center [274, 222] width 52 height 17
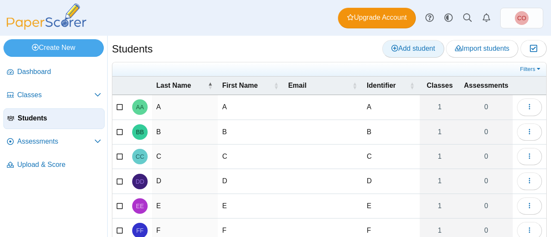
click at [408, 51] on span "Add student" at bounding box center [414, 48] width 44 height 7
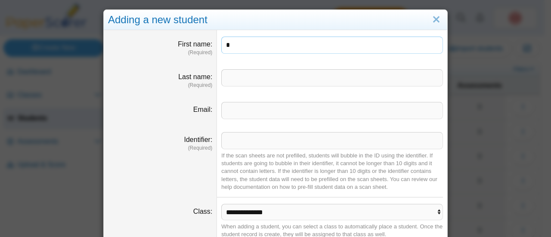
type input "*"
click at [283, 79] on input "Last name" at bounding box center [332, 77] width 222 height 17
type input "*"
click at [243, 142] on input "Identifier" at bounding box center [332, 140] width 222 height 17
type input "*"
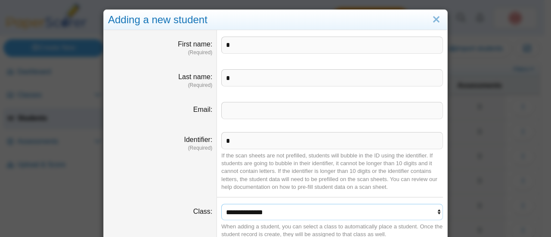
click at [271, 211] on select "**********" at bounding box center [332, 212] width 222 height 16
select select "**********"
click at [221, 204] on select "**********" at bounding box center [332, 212] width 222 height 16
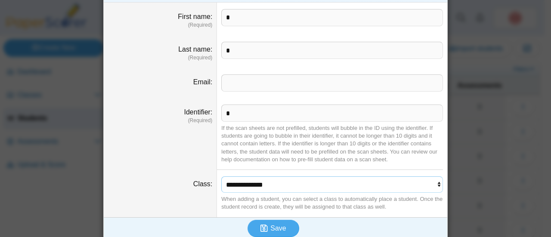
scroll to position [34, 0]
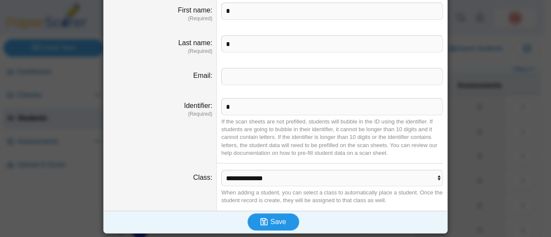
click at [282, 215] on button "Save" at bounding box center [274, 222] width 52 height 17
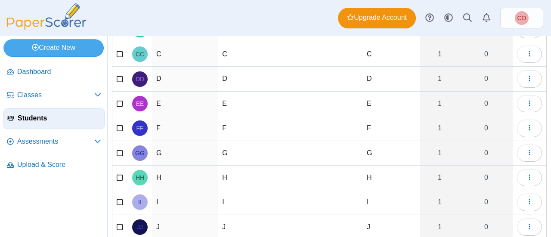
scroll to position [147, 0]
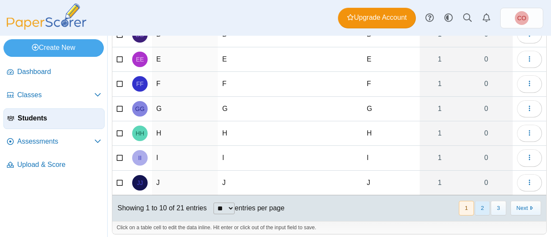
click at [479, 204] on button "2" at bounding box center [482, 208] width 15 height 14
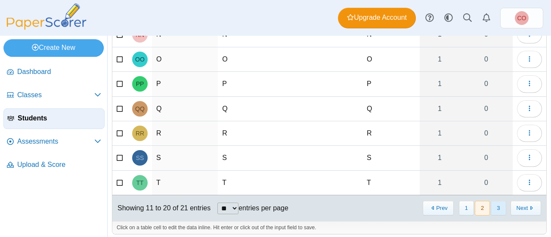
click at [493, 203] on button "3" at bounding box center [498, 208] width 15 height 14
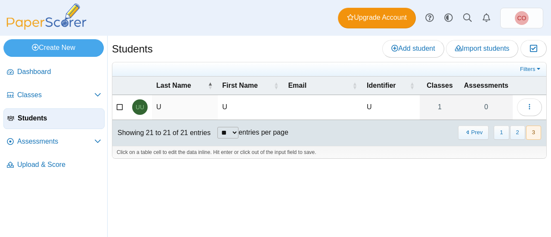
click at [233, 133] on select "** ** ** ***" at bounding box center [228, 133] width 21 height 12
select select "**"
click at [218, 127] on select "** ** ** ***" at bounding box center [228, 133] width 21 height 12
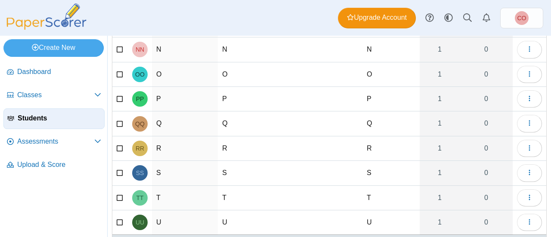
scroll to position [414, 0]
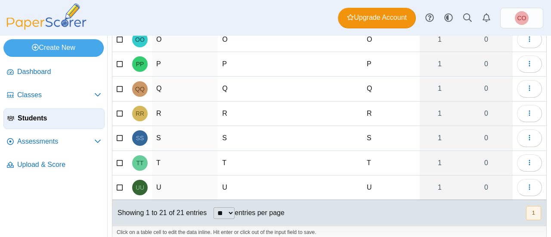
click at [324, 207] on div "Showing 1 to 21 of 21 entries ** ** ** *** entries per page « Prev 1 Next »" at bounding box center [329, 213] width 434 height 26
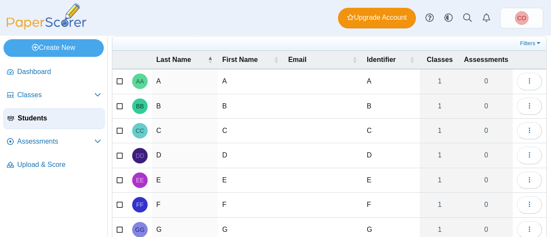
scroll to position [0, 0]
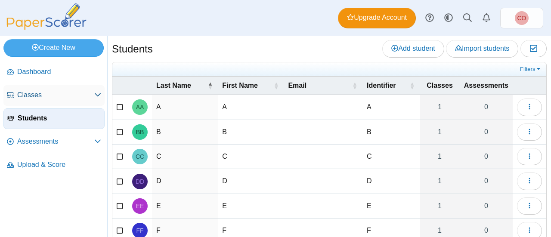
click at [57, 89] on link "Classes" at bounding box center [53, 95] width 101 height 21
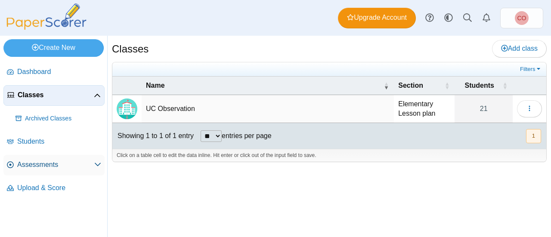
click at [52, 162] on span "Assessments" at bounding box center [55, 164] width 77 height 9
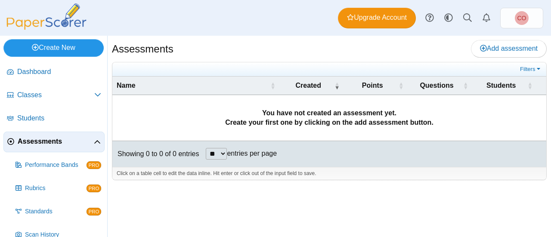
click at [58, 46] on link "Create New" at bounding box center [53, 47] width 100 height 17
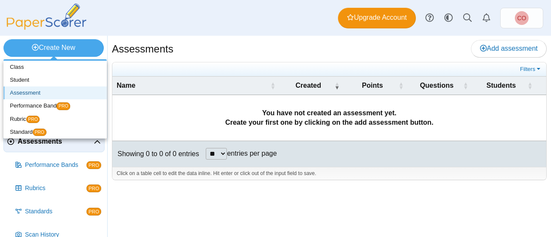
click at [46, 92] on link "Assessment" at bounding box center [54, 93] width 103 height 13
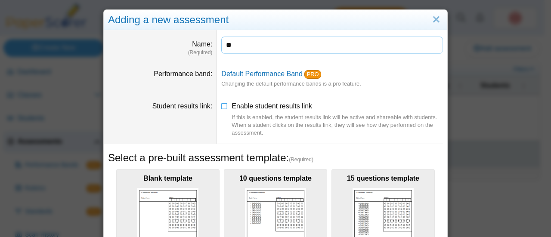
type input "*"
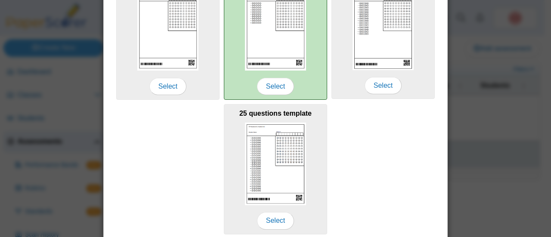
scroll to position [205, 0]
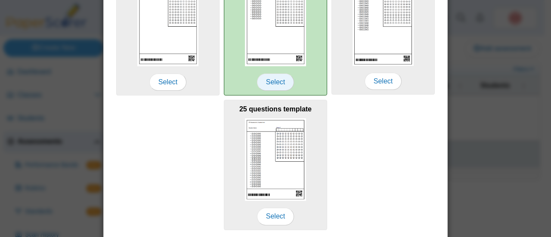
type input "**********"
click at [273, 84] on span "Select" at bounding box center [275, 82] width 37 height 17
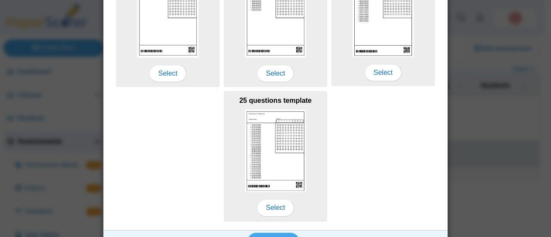
scroll to position [231, 0]
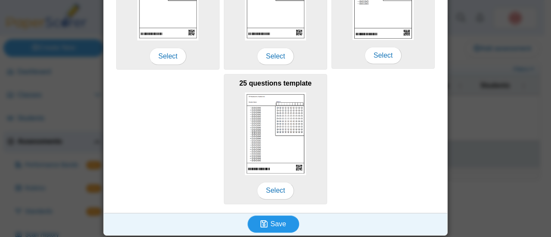
click at [282, 222] on span "Save" at bounding box center [279, 224] width 16 height 7
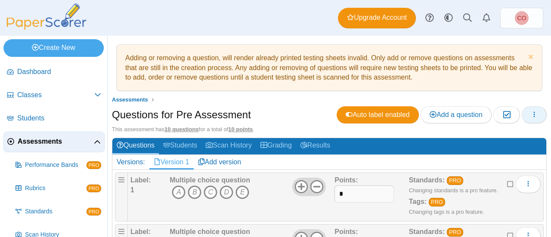
click at [533, 116] on button "button" at bounding box center [534, 114] width 25 height 17
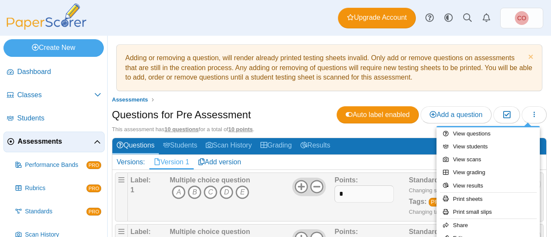
click at [296, 112] on div "Questions for Pre Assessment Auto label enabled Add a question Moderation 0" at bounding box center [329, 115] width 435 height 19
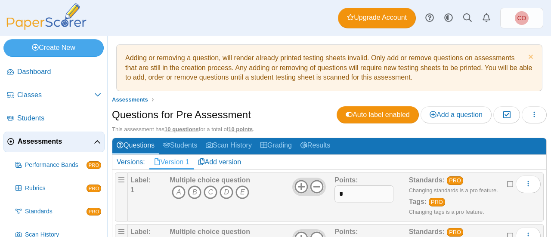
click at [193, 129] on u "10 questions" at bounding box center [182, 129] width 34 height 6
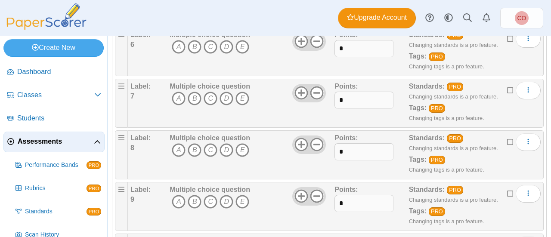
scroll to position [465, 0]
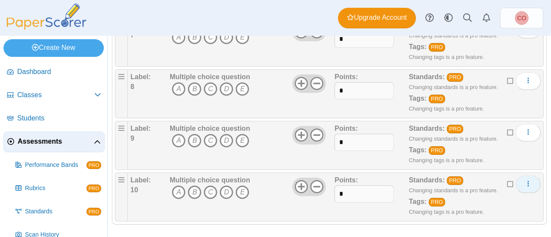
click at [525, 181] on icon "More options" at bounding box center [528, 184] width 7 height 7
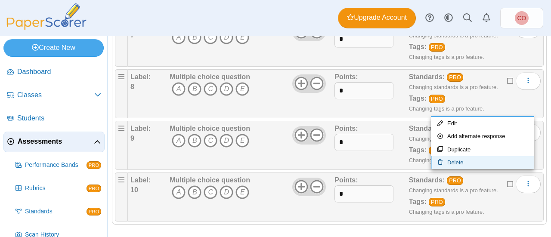
click at [470, 163] on link "Delete" at bounding box center [482, 162] width 103 height 13
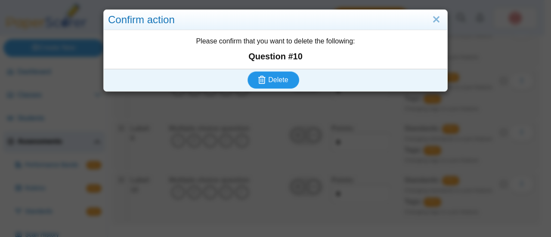
click at [261, 82] on icon "submit" at bounding box center [261, 80] width 7 height 8
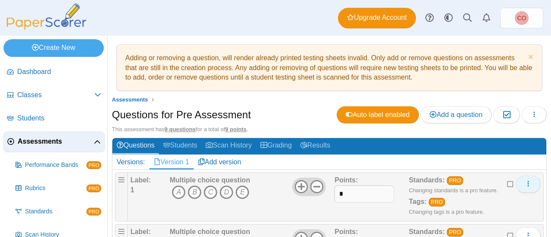
click at [525, 183] on icon "More options" at bounding box center [528, 184] width 7 height 7
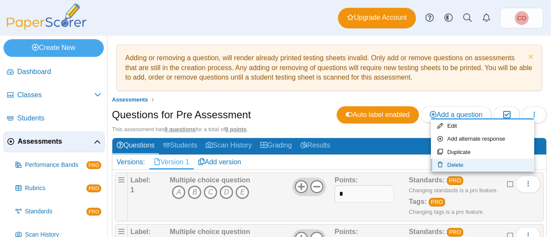
click at [465, 165] on link "Delete" at bounding box center [482, 165] width 103 height 13
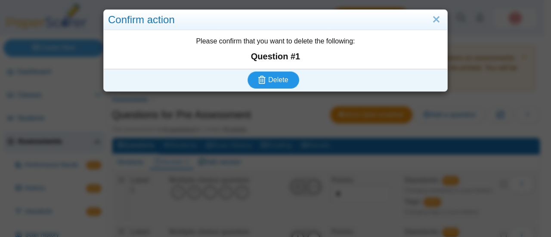
click at [261, 72] on button "Delete" at bounding box center [274, 80] width 52 height 17
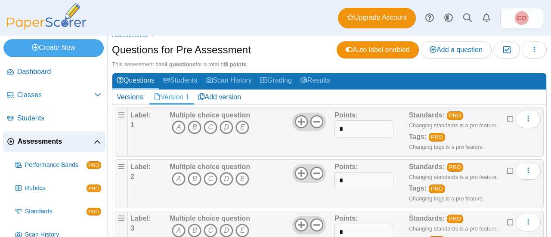
scroll to position [84, 0]
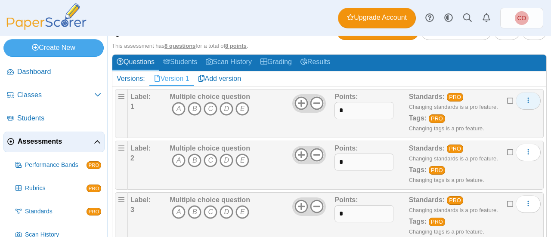
click at [525, 98] on icon "More options" at bounding box center [528, 100] width 7 height 7
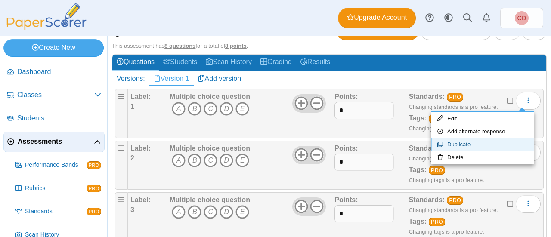
click at [459, 149] on link "Duplicate" at bounding box center [482, 144] width 103 height 13
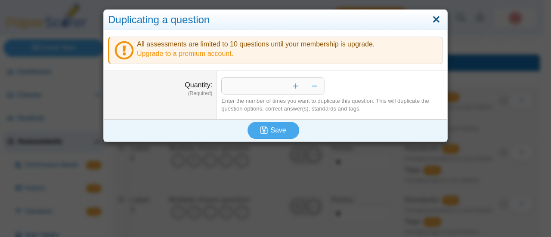
click at [430, 22] on link "Close" at bounding box center [436, 19] width 13 height 15
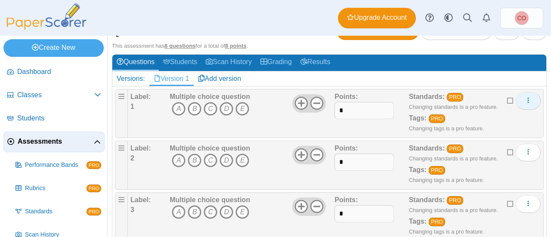
click at [525, 98] on icon "More options" at bounding box center [528, 100] width 7 height 7
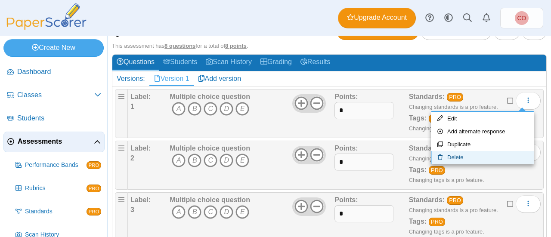
click at [463, 158] on link "Delete" at bounding box center [482, 157] width 103 height 13
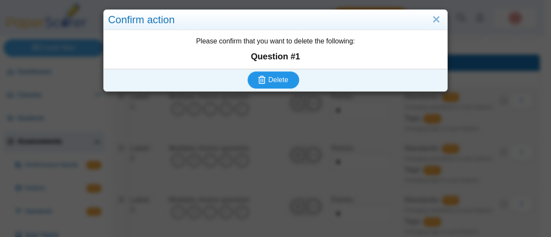
click at [276, 84] on span "Delete" at bounding box center [278, 79] width 20 height 7
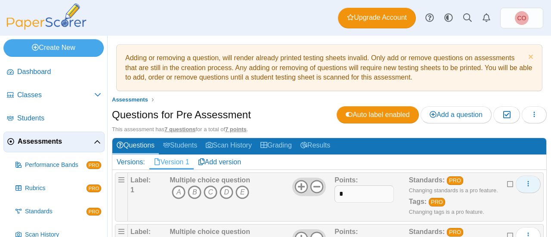
click at [525, 181] on icon "More options" at bounding box center [528, 184] width 7 height 7
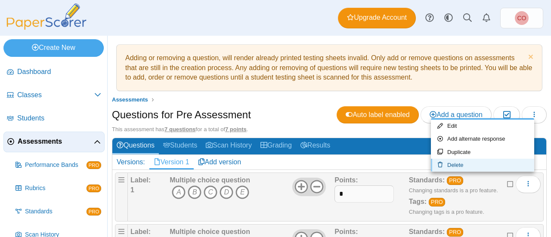
click at [468, 167] on link "Delete" at bounding box center [482, 165] width 103 height 13
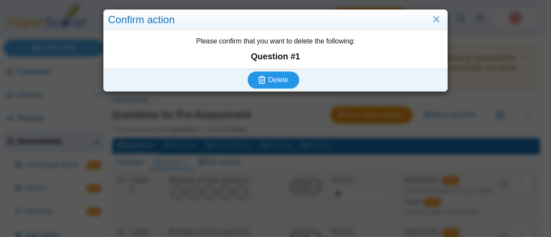
click at [280, 82] on span "Delete" at bounding box center [278, 79] width 20 height 7
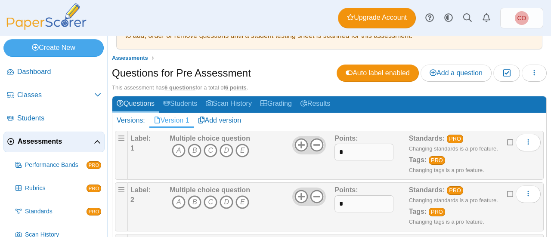
scroll to position [43, 0]
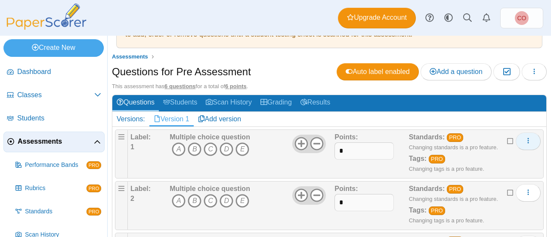
click at [525, 138] on icon "More options" at bounding box center [528, 140] width 7 height 7
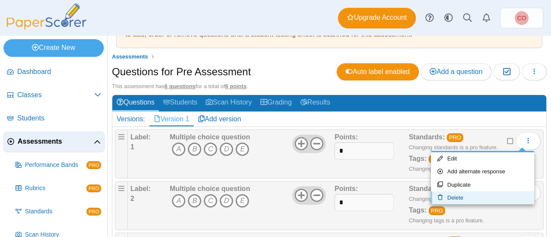
click at [465, 202] on link "Delete" at bounding box center [482, 198] width 103 height 13
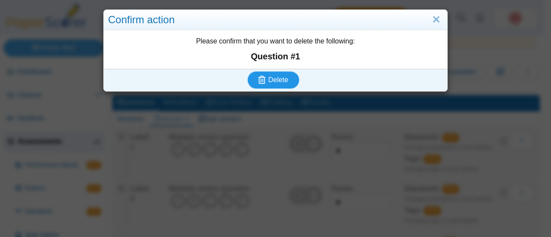
click at [283, 79] on span "Delete" at bounding box center [278, 79] width 20 height 7
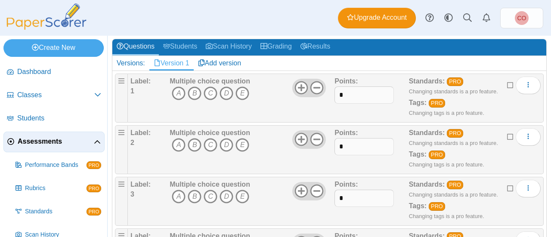
scroll to position [99, 0]
click at [226, 92] on icon "D" at bounding box center [227, 94] width 14 height 14
click at [208, 140] on icon "C" at bounding box center [211, 145] width 14 height 14
click at [196, 192] on icon "B" at bounding box center [195, 197] width 14 height 14
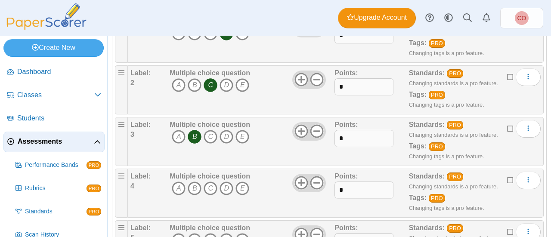
scroll to position [159, 0]
click at [212, 184] on icon "C" at bounding box center [211, 188] width 14 height 14
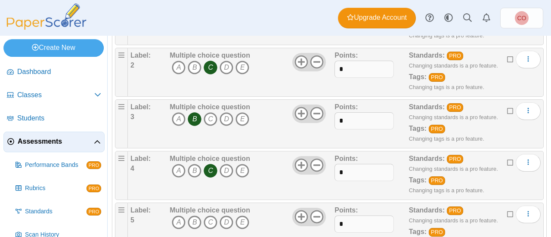
scroll to position [208, 0]
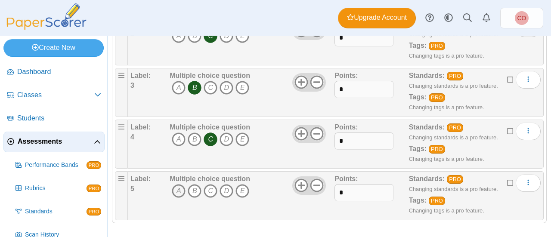
click at [180, 187] on icon "A" at bounding box center [179, 191] width 14 height 14
click at [298, 184] on use at bounding box center [301, 185] width 13 height 13
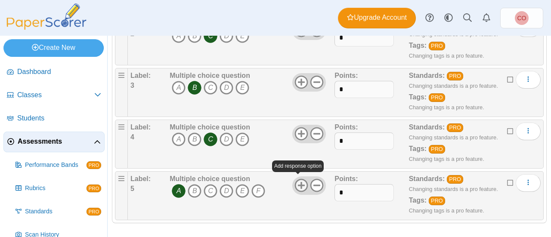
click at [296, 184] on icon at bounding box center [302, 186] width 14 height 14
drag, startPoint x: 274, startPoint y: 189, endPoint x: 299, endPoint y: 202, distance: 28.1
click at [299, 202] on div "Multiple choice question A B C D" at bounding box center [251, 195] width 167 height 43
click at [314, 181] on icon at bounding box center [317, 186] width 14 height 14
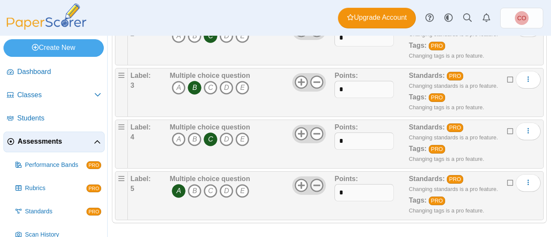
drag, startPoint x: 316, startPoint y: 182, endPoint x: 314, endPoint y: 176, distance: 6.3
click at [316, 182] on use at bounding box center [317, 185] width 13 height 13
click at [313, 128] on icon at bounding box center [317, 134] width 14 height 14
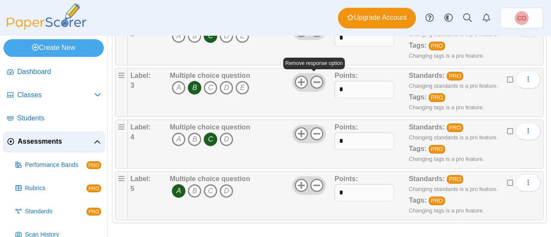
click at [314, 80] on icon at bounding box center [317, 82] width 14 height 14
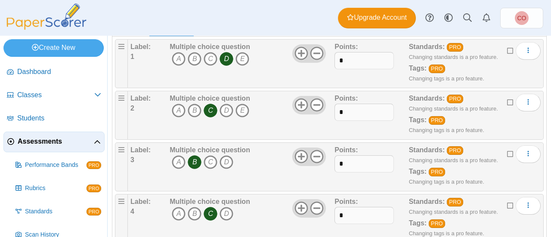
scroll to position [132, 0]
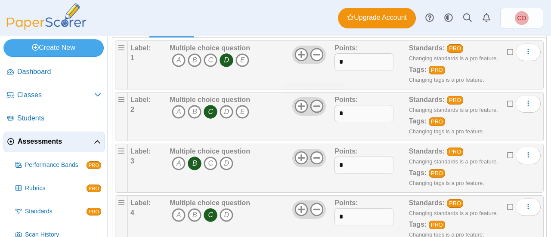
drag, startPoint x: 315, startPoint y: 105, endPoint x: 314, endPoint y: 100, distance: 5.7
click at [315, 104] on icon at bounding box center [317, 107] width 14 height 14
click at [314, 52] on use at bounding box center [317, 54] width 13 height 13
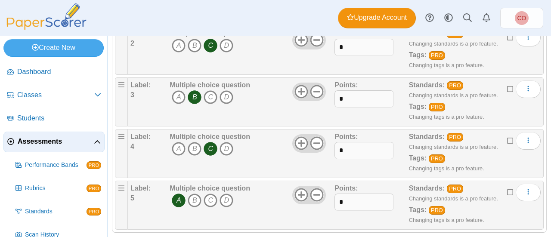
scroll to position [208, 0]
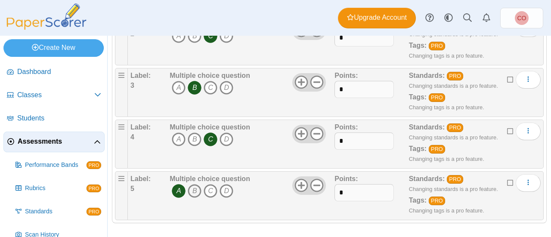
click at [196, 186] on icon "B" at bounding box center [195, 191] width 14 height 14
click at [212, 187] on icon "C" at bounding box center [211, 191] width 14 height 14
click at [223, 187] on icon "D" at bounding box center [227, 191] width 14 height 14
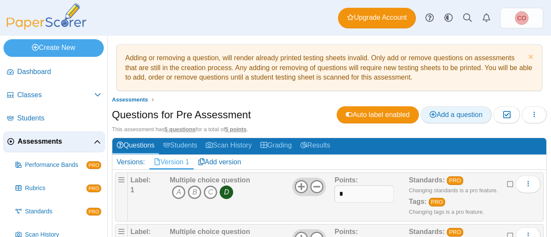
click at [453, 112] on span "Add a question" at bounding box center [456, 114] width 53 height 7
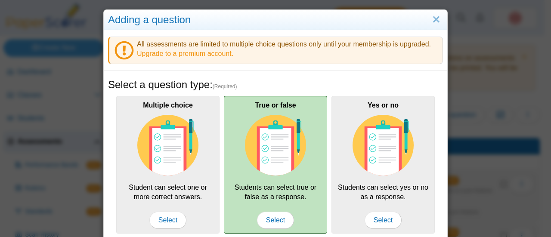
scroll to position [39, 0]
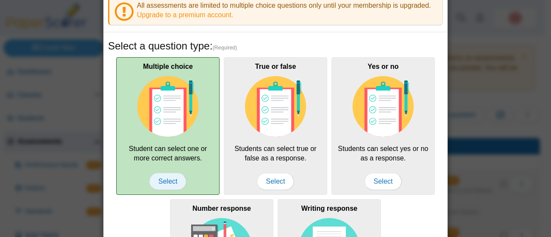
click at [174, 180] on span "Select" at bounding box center [167, 181] width 37 height 17
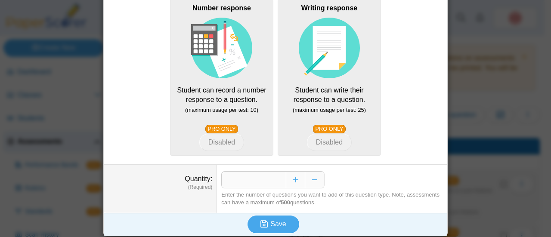
scroll to position [239, 0]
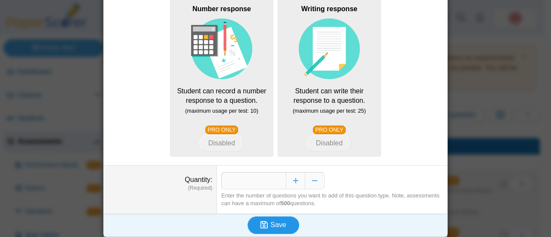
click at [277, 223] on span "Save" at bounding box center [279, 224] width 16 height 7
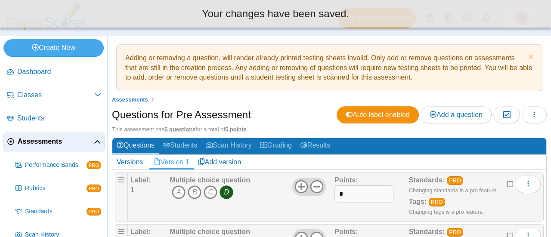
scroll to position [208, 0]
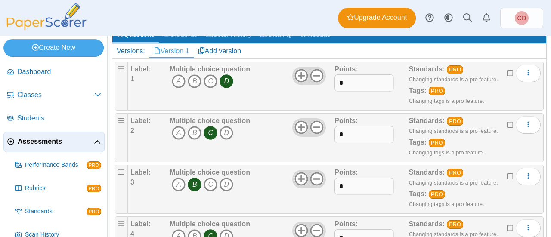
scroll to position [259, 0]
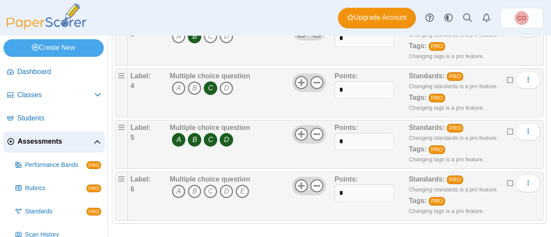
click at [182, 189] on icon "A" at bounding box center [179, 192] width 14 height 14
click at [195, 188] on icon "B" at bounding box center [195, 192] width 14 height 14
click at [209, 188] on icon "C" at bounding box center [211, 192] width 14 height 14
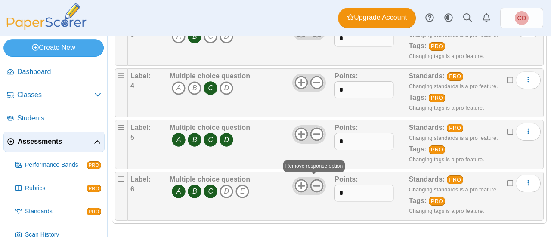
click at [312, 181] on icon at bounding box center [317, 186] width 14 height 14
click at [264, 197] on div "Multiple choice question A B C" at bounding box center [251, 196] width 167 height 43
click at [342, 139] on input "*" at bounding box center [364, 141] width 59 height 17
click at [265, 212] on div "Multiple choice question A B C" at bounding box center [251, 196] width 167 height 43
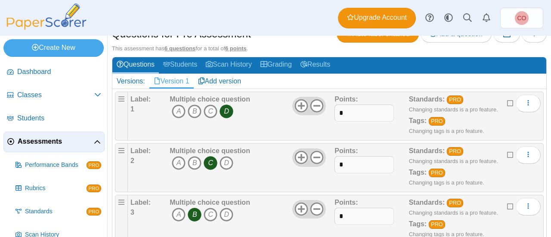
scroll to position [81, 0]
click at [348, 109] on input "*" at bounding box center [364, 113] width 59 height 17
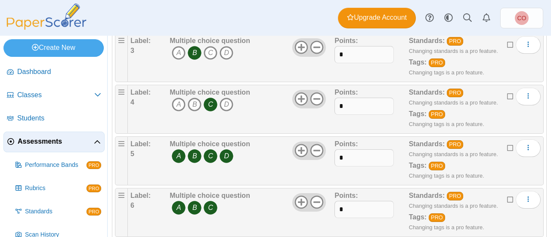
scroll to position [259, 0]
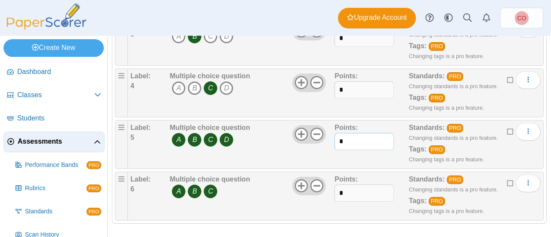
click at [353, 139] on input "*" at bounding box center [364, 141] width 59 height 17
type input "*"
click at [345, 192] on input "*" at bounding box center [364, 193] width 59 height 17
type input "*"
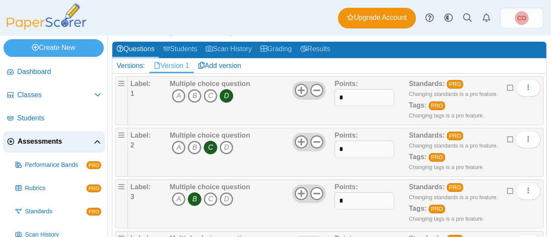
scroll to position [96, 0]
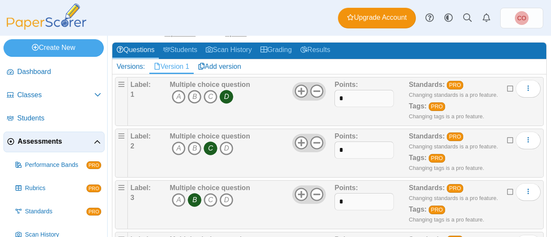
type input "*"
click at [367, 96] on input "*" at bounding box center [364, 98] width 59 height 17
type input "*"
click at [349, 149] on input "*" at bounding box center [364, 150] width 59 height 17
type input "*"
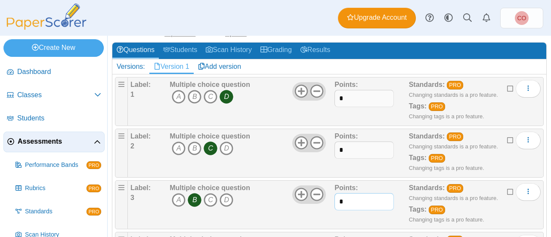
click at [350, 199] on input "*" at bounding box center [364, 201] width 59 height 17
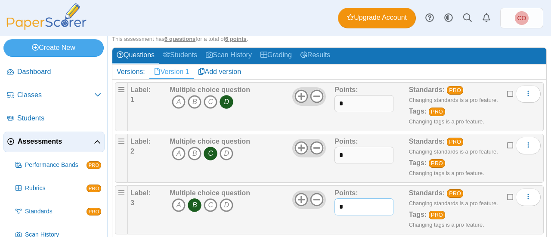
scroll to position [82, 0]
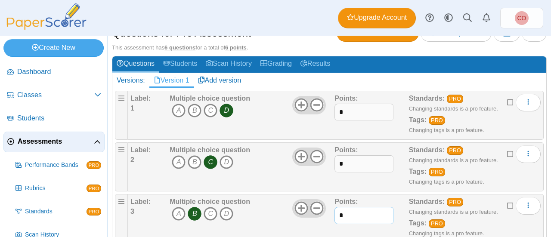
type input "*"
click at [361, 115] on input "*" at bounding box center [364, 112] width 59 height 17
type input "*"
click at [354, 164] on input "*" at bounding box center [364, 164] width 59 height 17
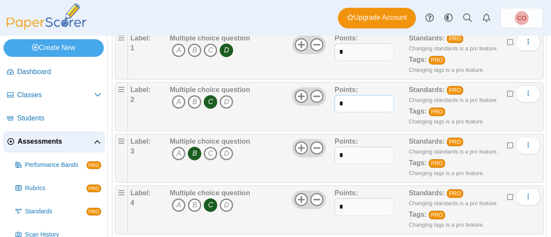
scroll to position [145, 0]
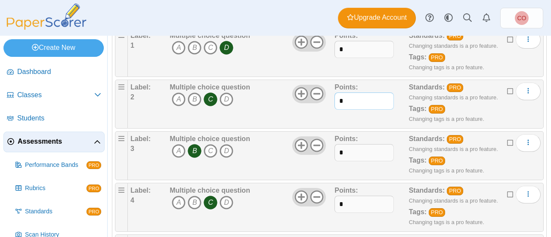
type input "*"
click at [358, 150] on input "*" at bounding box center [364, 152] width 59 height 17
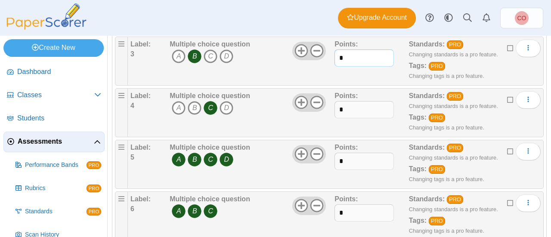
scroll to position [240, 0]
type input "*"
click at [346, 210] on input "*" at bounding box center [364, 213] width 59 height 17
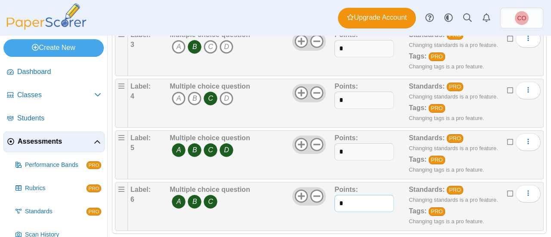
scroll to position [253, 0]
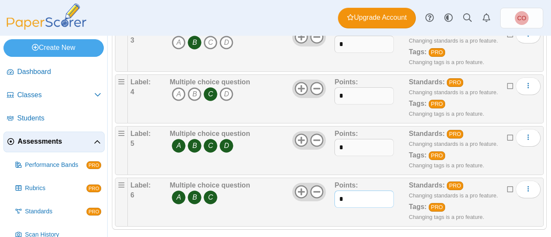
type input "*"
click at [349, 223] on div "Label: 6 Multiple choice question A B C * PRO" at bounding box center [336, 202] width 416 height 49
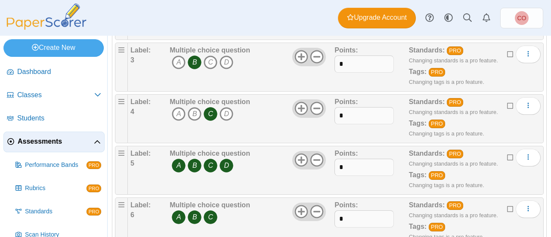
scroll to position [259, 0]
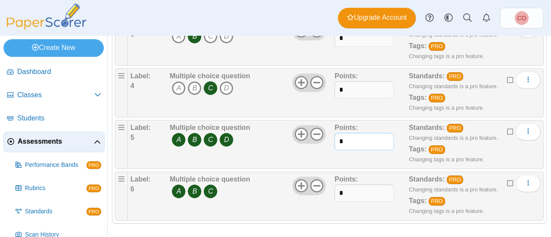
click at [355, 140] on input "*" at bounding box center [364, 141] width 59 height 17
type input "*"
click at [302, 183] on icon at bounding box center [302, 186] width 14 height 14
click at [225, 190] on icon "D" at bounding box center [227, 192] width 14 height 14
drag, startPoint x: 343, startPoint y: 193, endPoint x: 332, endPoint y: 193, distance: 11.2
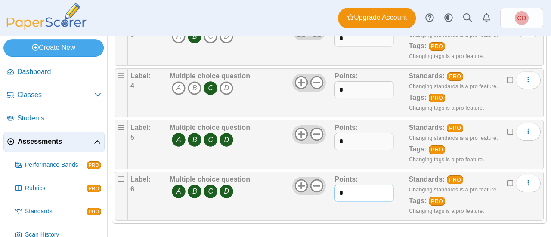
click at [335, 193] on input "*" at bounding box center [364, 193] width 59 height 17
type input "*"
click at [352, 138] on input "*" at bounding box center [364, 141] width 59 height 17
type input "*"
click at [299, 222] on div "Questions Students Scan History Grading Results Versions: Version 1 Add version…" at bounding box center [329, 56] width 435 height 354
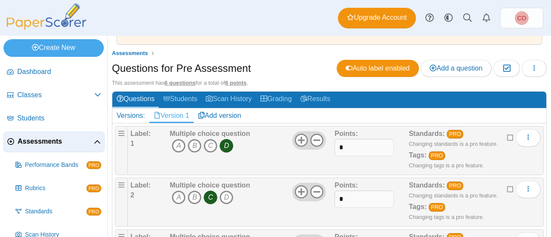
scroll to position [0, 0]
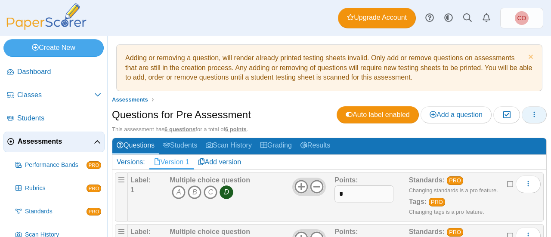
click at [523, 112] on button "button" at bounding box center [534, 114] width 25 height 17
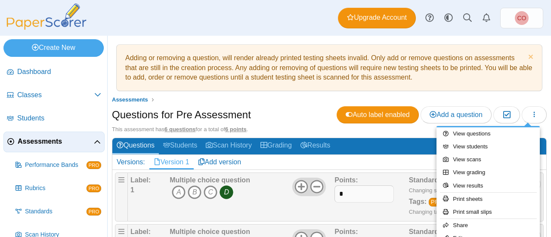
click at [302, 98] on ul "Assessments" at bounding box center [329, 100] width 435 height 9
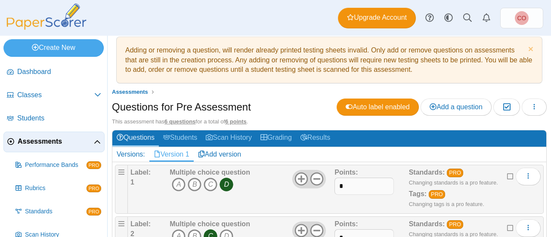
scroll to position [5, 0]
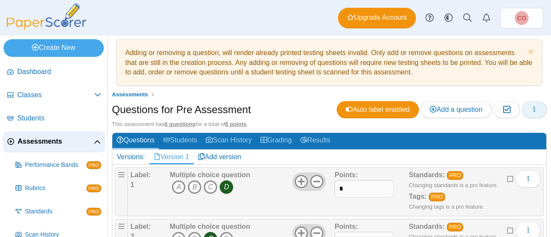
click at [531, 110] on icon "button" at bounding box center [534, 109] width 7 height 7
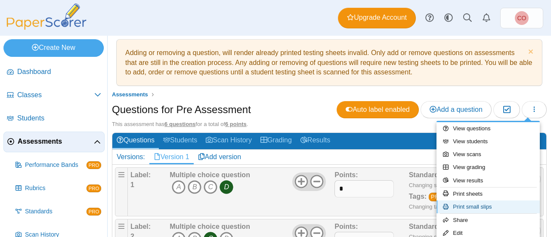
click at [473, 204] on link "Print small slips" at bounding box center [488, 207] width 103 height 13
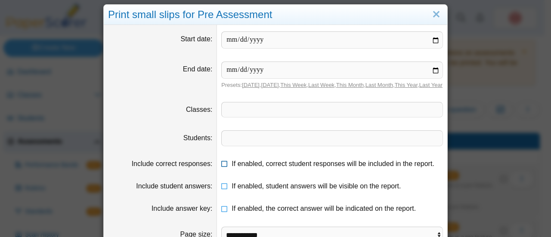
scroll to position [0, 0]
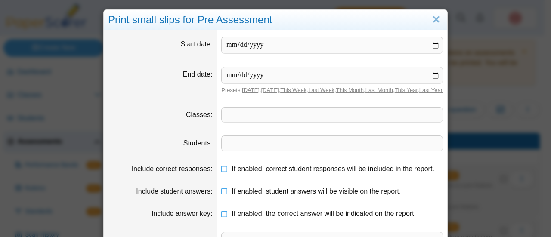
click at [270, 46] on input "date" at bounding box center [332, 45] width 222 height 17
type input "**********"
click at [242, 72] on input "date" at bounding box center [332, 75] width 222 height 17
click at [228, 76] on input "date" at bounding box center [332, 75] width 222 height 17
click at [240, 74] on input "date" at bounding box center [332, 75] width 222 height 17
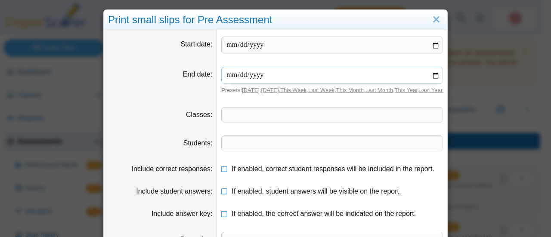
type input "**********"
click at [273, 121] on span at bounding box center [332, 115] width 221 height 15
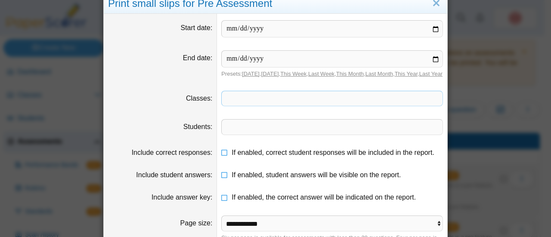
scroll to position [15, 0]
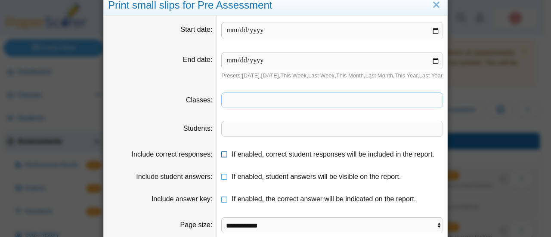
click at [221, 156] on icon at bounding box center [224, 153] width 7 height 6
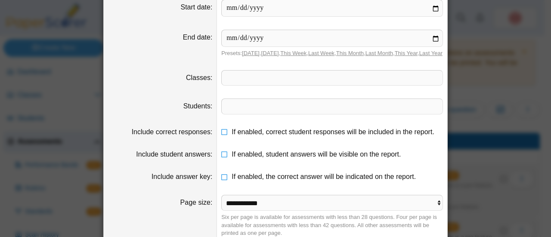
click at [258, 85] on span at bounding box center [332, 78] width 221 height 15
click at [485, 87] on div "**********" at bounding box center [275, 118] width 551 height 237
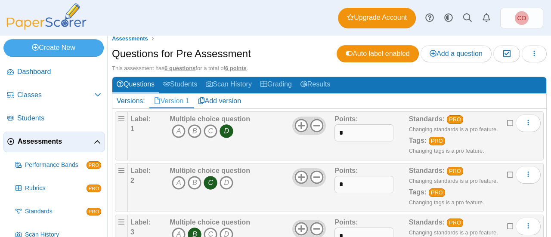
scroll to position [22, 0]
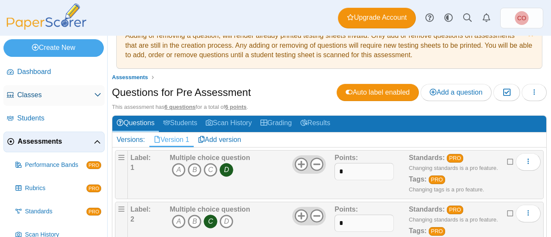
click at [61, 93] on span "Classes" at bounding box center [55, 94] width 77 height 9
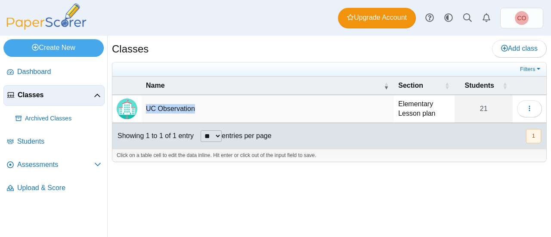
drag, startPoint x: 206, startPoint y: 111, endPoint x: 146, endPoint y: 106, distance: 59.6
click at [146, 106] on td "UC Observation" at bounding box center [268, 109] width 252 height 28
drag, startPoint x: 204, startPoint y: 106, endPoint x: 143, endPoint y: 106, distance: 61.2
click at [143, 106] on td "**********" at bounding box center [268, 109] width 252 height 28
click at [222, 223] on div "Classes Add class Filters 21" at bounding box center [330, 137] width 444 height 202
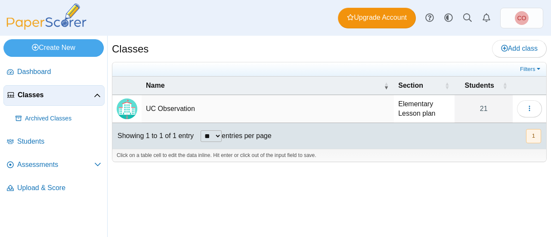
click at [261, 182] on div "Classes Add class Filters 21" at bounding box center [330, 137] width 444 height 202
click at [45, 159] on link "Assessments" at bounding box center [53, 165] width 101 height 21
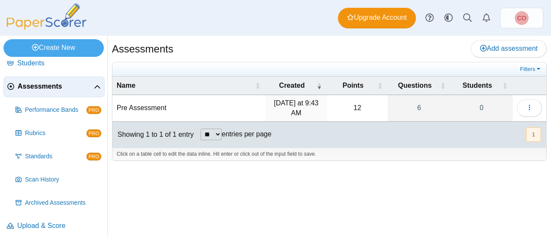
scroll to position [59, 0]
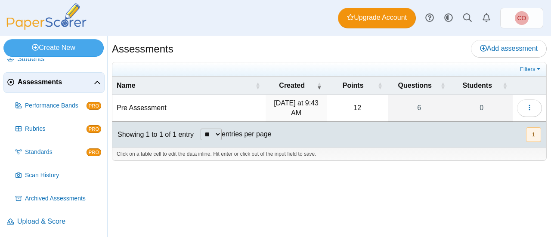
click at [154, 107] on td "Pre Assessment" at bounding box center [188, 108] width 153 height 27
drag, startPoint x: 154, startPoint y: 109, endPoint x: 114, endPoint y: 111, distance: 40.5
click at [114, 111] on td "**********" at bounding box center [188, 108] width 153 height 27
click at [135, 106] on input "**********" at bounding box center [189, 108] width 144 height 17
click at [137, 107] on input "**********" at bounding box center [189, 108] width 144 height 17
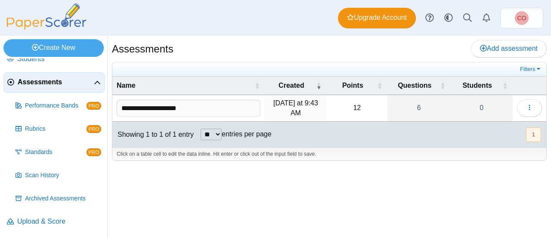
click at [131, 107] on input "**********" at bounding box center [189, 108] width 144 height 17
type input "**********"
click at [252, 201] on div "Assessments Add assessment 12 6" at bounding box center [330, 137] width 444 height 202
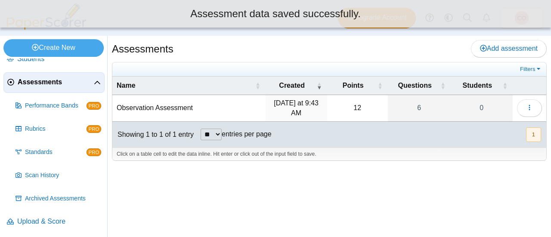
click at [201, 107] on td "Observation Assessment" at bounding box center [188, 108] width 153 height 27
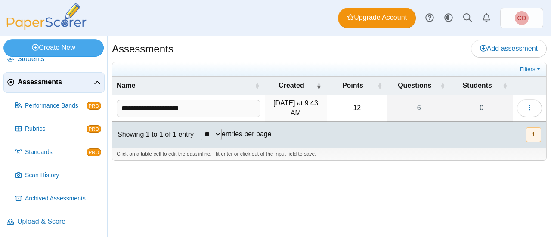
click at [435, 208] on div "Assessments Add assessment 12 6" at bounding box center [330, 137] width 444 height 202
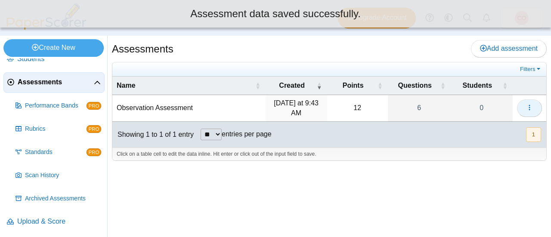
click at [526, 107] on icon "button" at bounding box center [529, 107] width 7 height 7
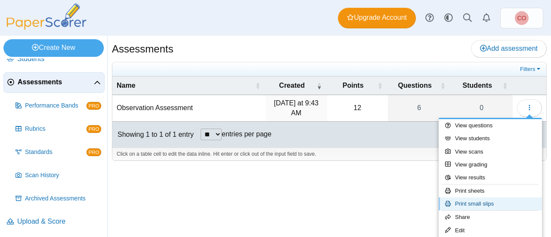
click at [495, 202] on link "Print small slips" at bounding box center [490, 204] width 103 height 13
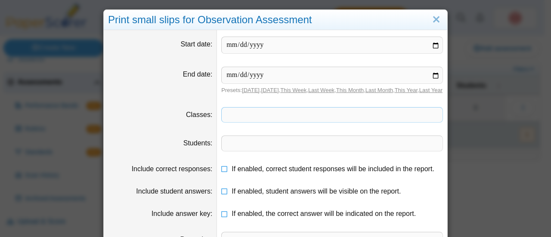
click at [339, 122] on span at bounding box center [332, 115] width 221 height 15
click at [288, 151] on span at bounding box center [332, 143] width 221 height 15
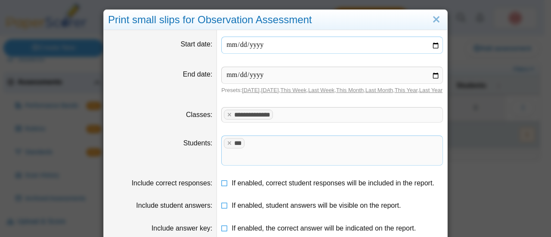
click at [307, 48] on input "date" at bounding box center [332, 45] width 222 height 17
type input "**********"
click at [226, 76] on input "date" at bounding box center [332, 75] width 222 height 17
type input "**********"
click at [311, 101] on dd "**********" at bounding box center [332, 80] width 230 height 40
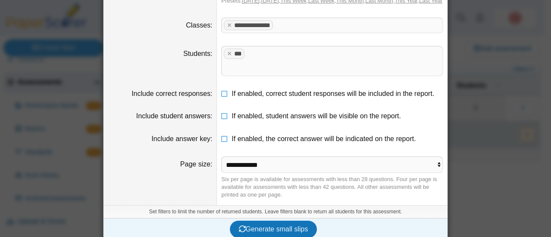
scroll to position [90, 0]
click at [385, 162] on select "**********" at bounding box center [332, 165] width 222 height 16
click at [373, 158] on select "**********" at bounding box center [332, 165] width 222 height 16
click at [371, 158] on select "**********" at bounding box center [332, 165] width 222 height 16
select select "**********"
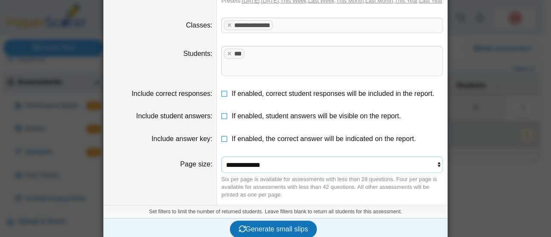
click at [221, 157] on select "**********" at bounding box center [332, 165] width 222 height 16
click at [294, 226] on span "Generate small slips" at bounding box center [273, 229] width 69 height 7
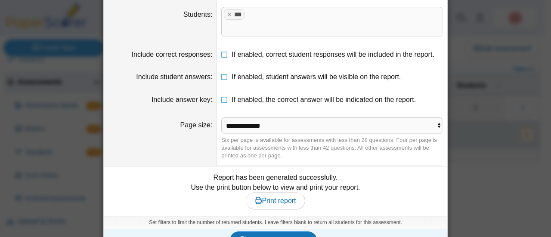
scroll to position [140, 0]
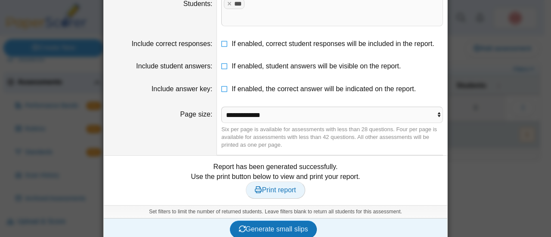
click at [278, 187] on span "Print report" at bounding box center [275, 190] width 41 height 7
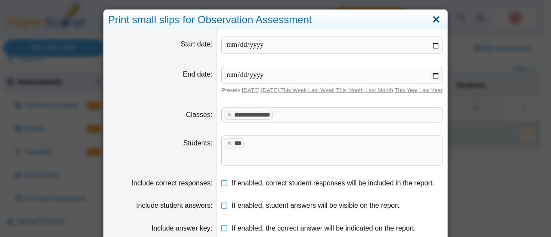
click at [436, 19] on link "Close" at bounding box center [436, 19] width 13 height 15
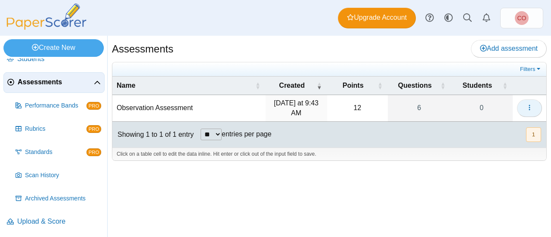
click at [532, 100] on button "button" at bounding box center [529, 108] width 25 height 17
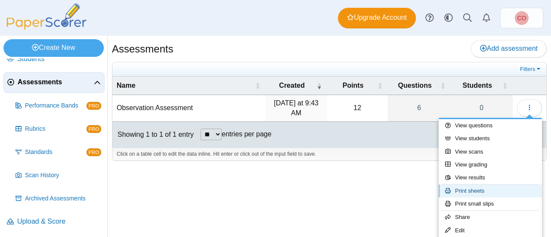
click at [484, 191] on link "Print sheets" at bounding box center [490, 191] width 103 height 13
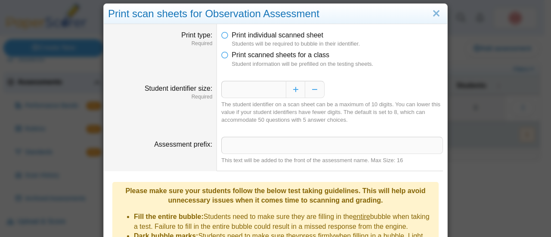
scroll to position [6, 0]
click at [301, 90] on button "Increase" at bounding box center [295, 89] width 19 height 17
click at [285, 148] on input "Assessment prefix" at bounding box center [332, 145] width 222 height 17
click at [363, 115] on div "The student identifier on a scan sheet can be a maximum of 10 digits. You can l…" at bounding box center [332, 113] width 222 height 24
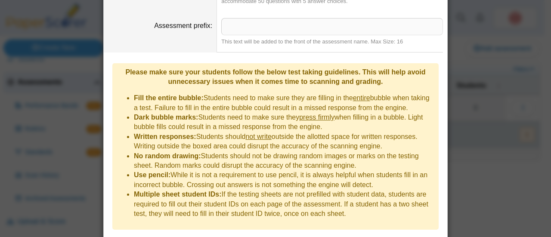
scroll to position [141, 0]
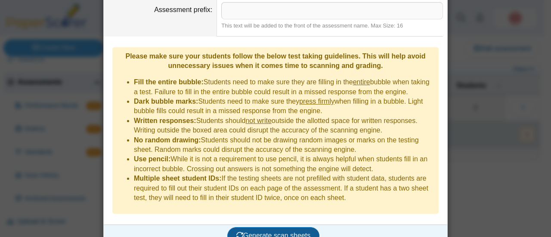
click at [266, 232] on span "Generate scan sheets" at bounding box center [274, 235] width 75 height 7
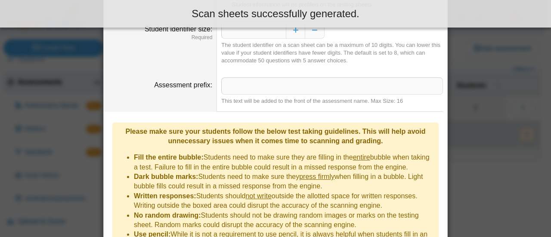
scroll to position [210, 0]
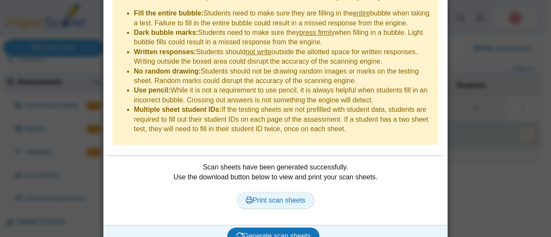
click at [283, 197] on span "Print scan sheets" at bounding box center [276, 200] width 60 height 7
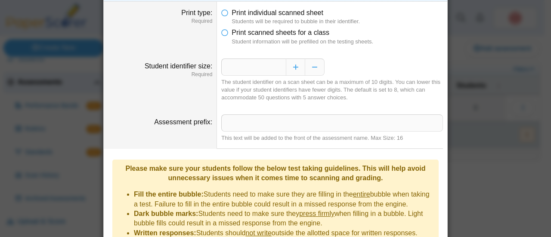
scroll to position [0, 0]
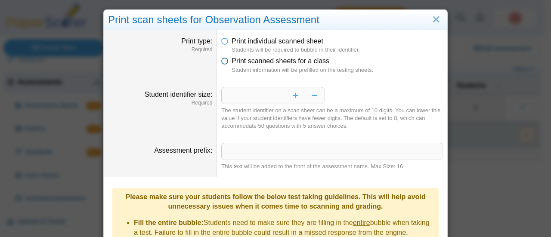
click at [222, 60] on icon at bounding box center [224, 59] width 7 height 6
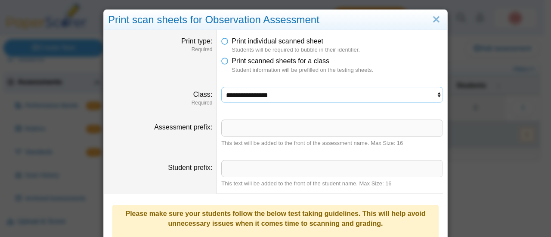
click at [290, 97] on select "**********" at bounding box center [332, 95] width 222 height 16
select select "**********"
click at [221, 87] on select "**********" at bounding box center [332, 95] width 222 height 16
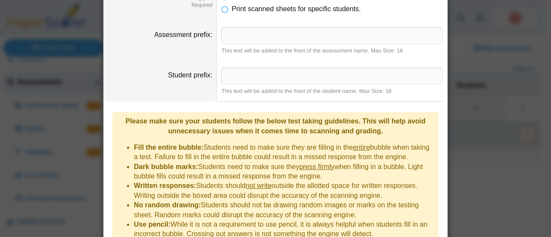
scroll to position [262, 0]
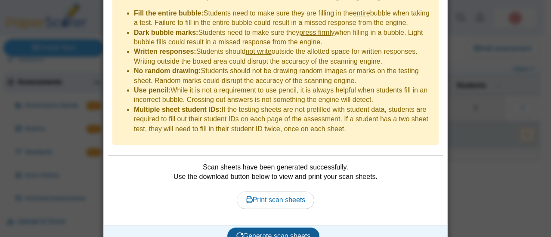
click at [293, 233] on span "Generate scan sheets" at bounding box center [274, 236] width 75 height 7
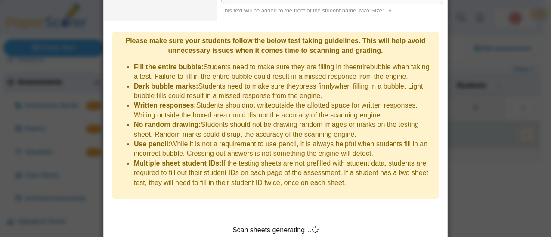
scroll to position [235, 0]
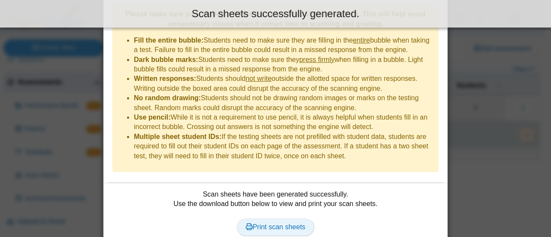
click at [280, 224] on span "Print scan sheets" at bounding box center [276, 227] width 60 height 7
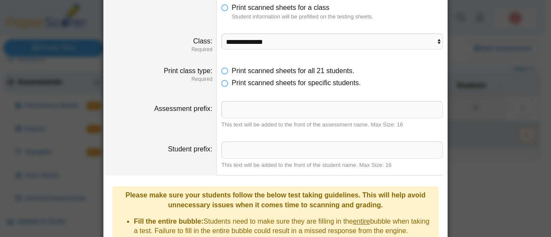
scroll to position [0, 0]
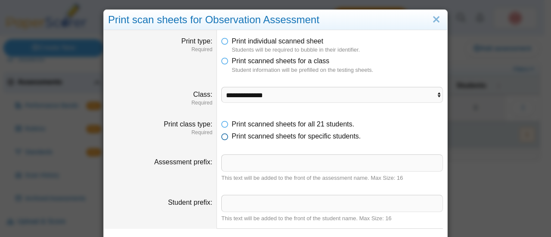
click at [222, 136] on icon at bounding box center [224, 135] width 7 height 6
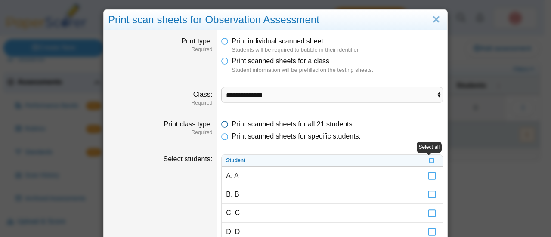
click at [221, 124] on icon at bounding box center [224, 123] width 7 height 6
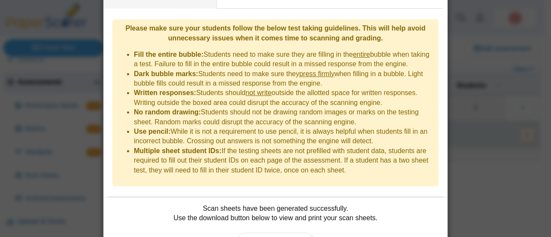
scroll to position [262, 0]
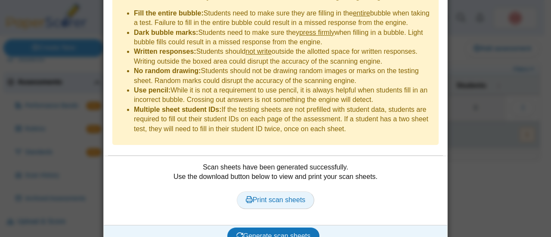
click at [288, 196] on span "Print scan sheets" at bounding box center [276, 199] width 60 height 7
click at [464, 189] on div "**********" at bounding box center [275, 118] width 551 height 237
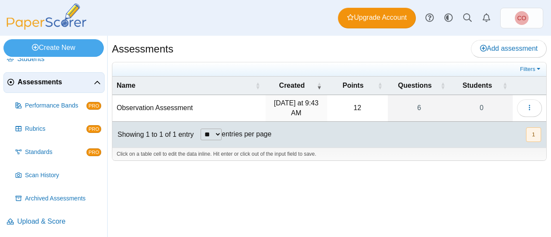
click at [246, 131] on label "entries per page" at bounding box center [247, 134] width 50 height 7
click at [222, 131] on select "** ** ** ***" at bounding box center [211, 135] width 21 height 12
click at [533, 134] on button "1" at bounding box center [533, 135] width 15 height 14
click at [531, 106] on icon "button" at bounding box center [529, 107] width 7 height 7
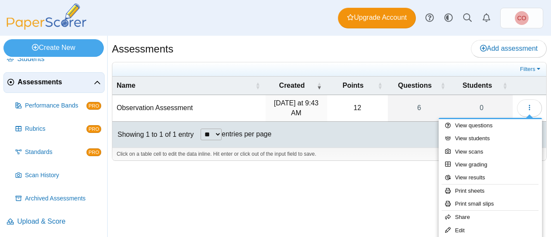
click at [409, 183] on div "Assessments Add assessment 12 6" at bounding box center [330, 137] width 444 height 202
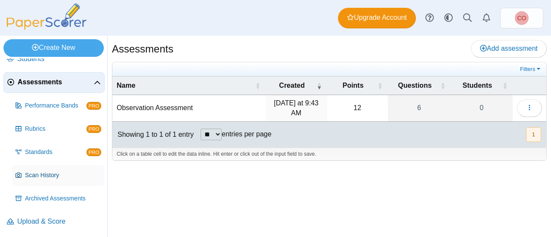
click at [54, 172] on span "Scan History" at bounding box center [63, 175] width 76 height 9
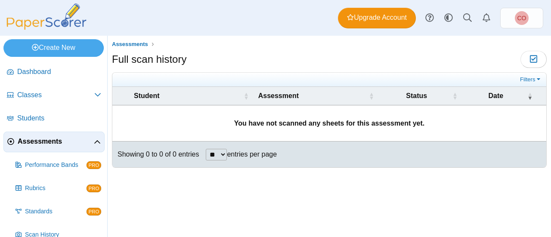
click at [260, 191] on div "Assessments Full scan history Moderation 0" at bounding box center [330, 137] width 444 height 202
click at [60, 86] on link "Classes" at bounding box center [53, 95] width 101 height 21
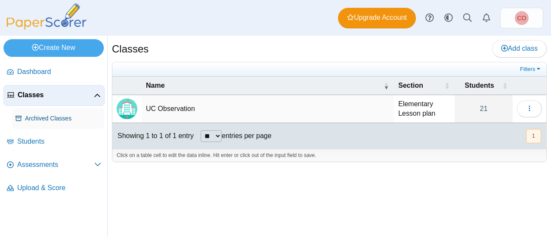
click at [35, 116] on span "Archived Classes" at bounding box center [63, 119] width 76 height 9
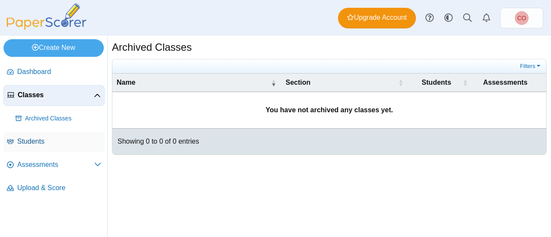
click at [35, 143] on span "Students" at bounding box center [59, 141] width 84 height 9
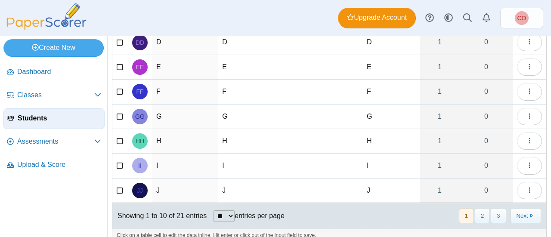
scroll to position [147, 0]
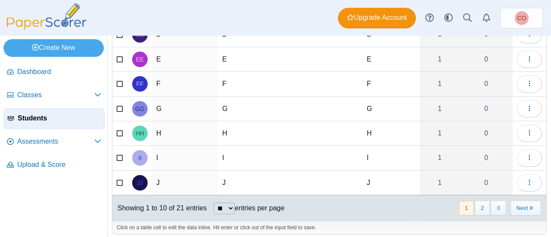
click at [234, 203] on select "** ** ** ***" at bounding box center [224, 209] width 21 height 12
select select "**"
click at [214, 203] on select "** ** ** ***" at bounding box center [224, 209] width 21 height 12
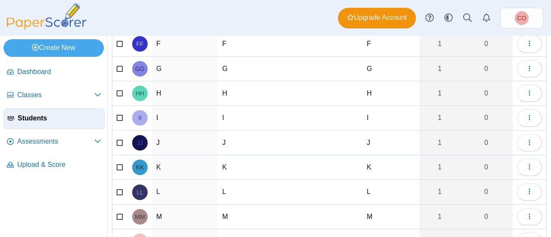
scroll to position [0, 0]
